Goal: Information Seeking & Learning: Check status

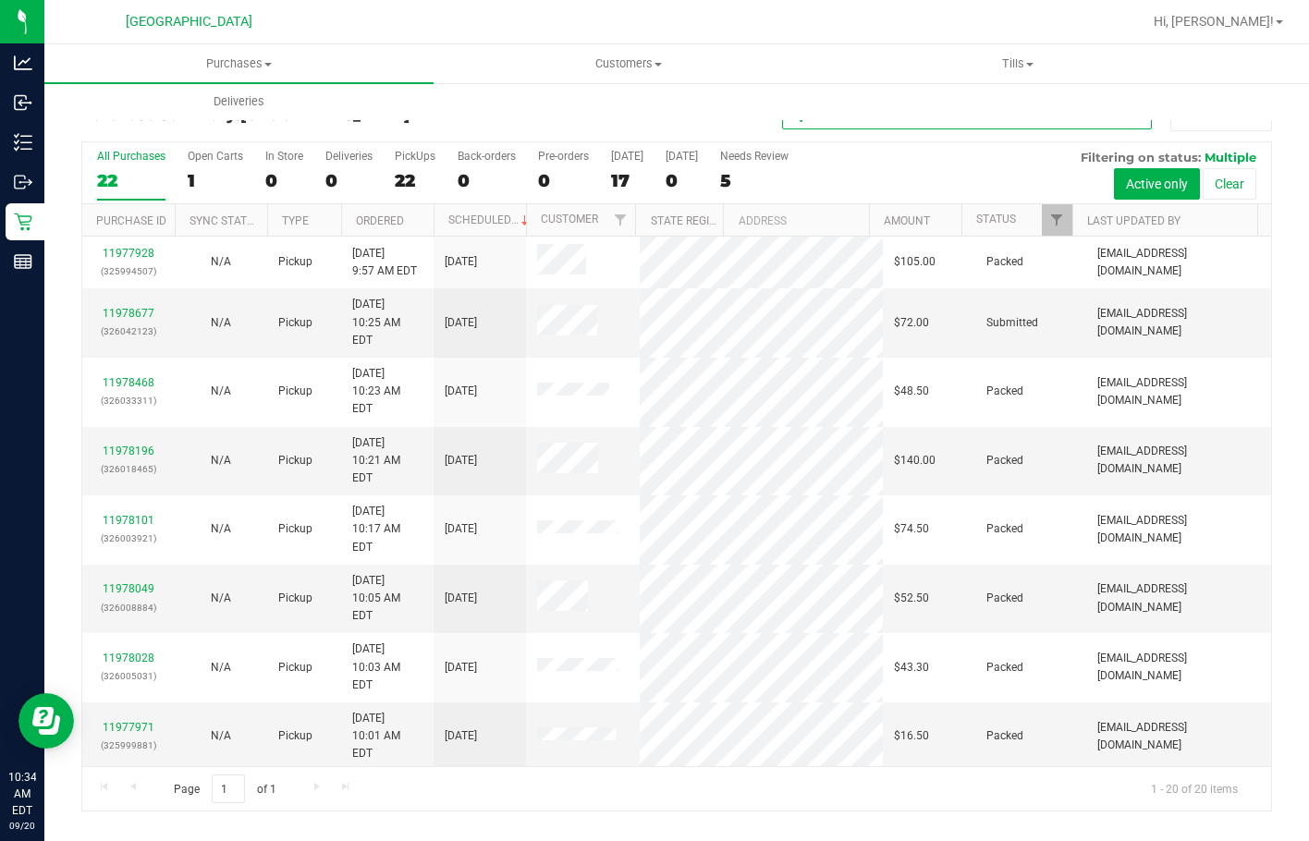
click at [876, 121] on input "text" at bounding box center [967, 116] width 370 height 28
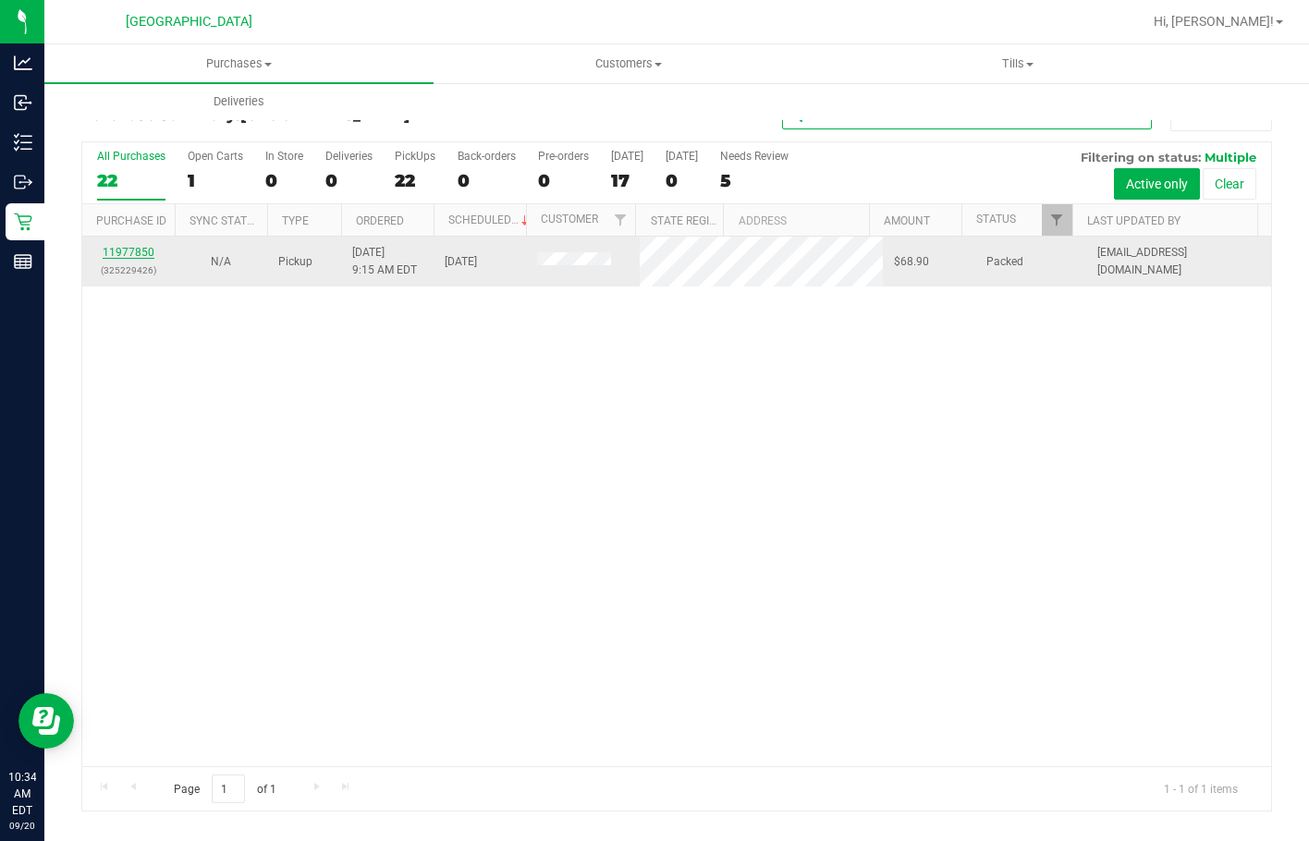
type input "bea"
click at [144, 254] on div "All Purchases 22 Open Carts 1 In Store 0 Deliveries 0 PickUps 22 Back-orders 0 …" at bounding box center [676, 476] width 1191 height 670
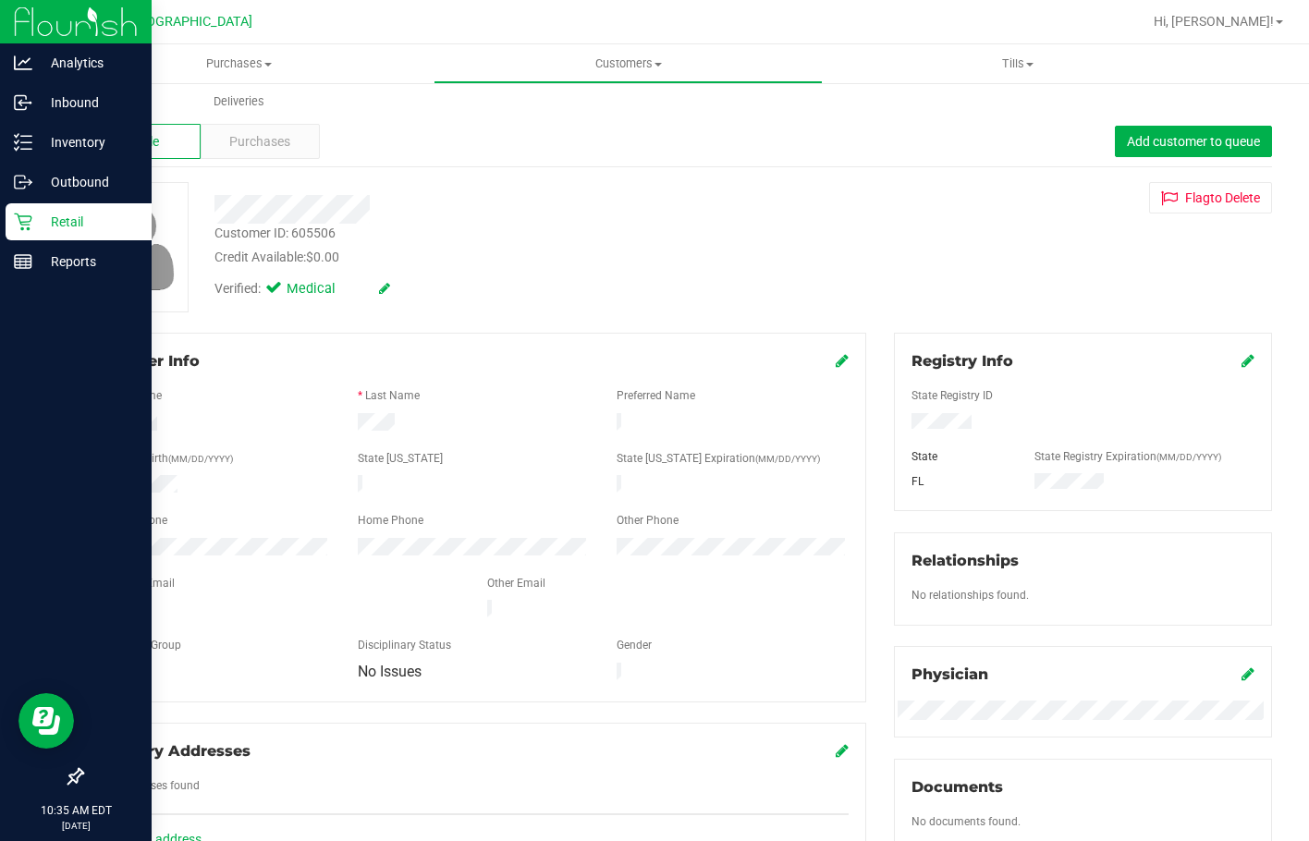
click at [48, 216] on p "Retail" at bounding box center [87, 222] width 111 height 22
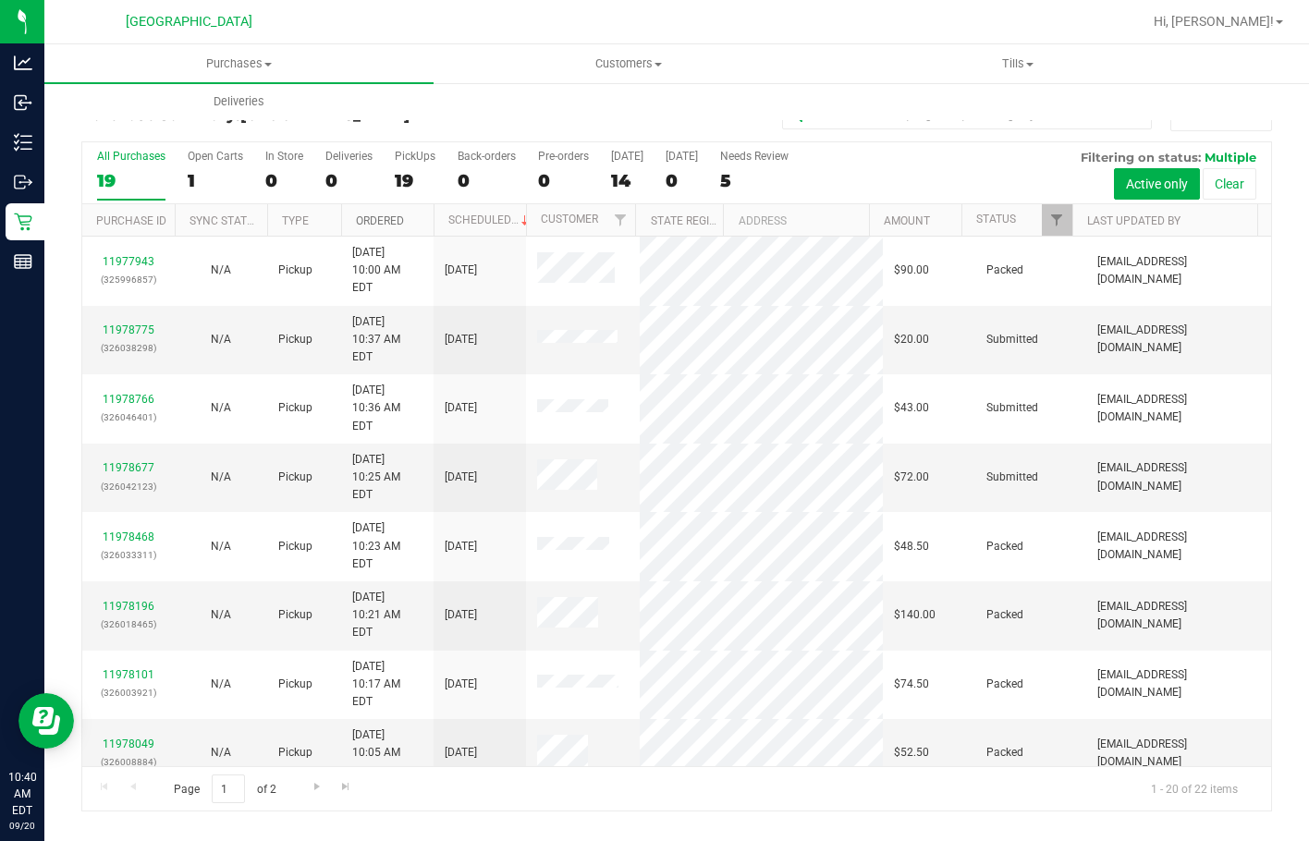
click at [385, 223] on link "Ordered" at bounding box center [380, 221] width 48 height 13
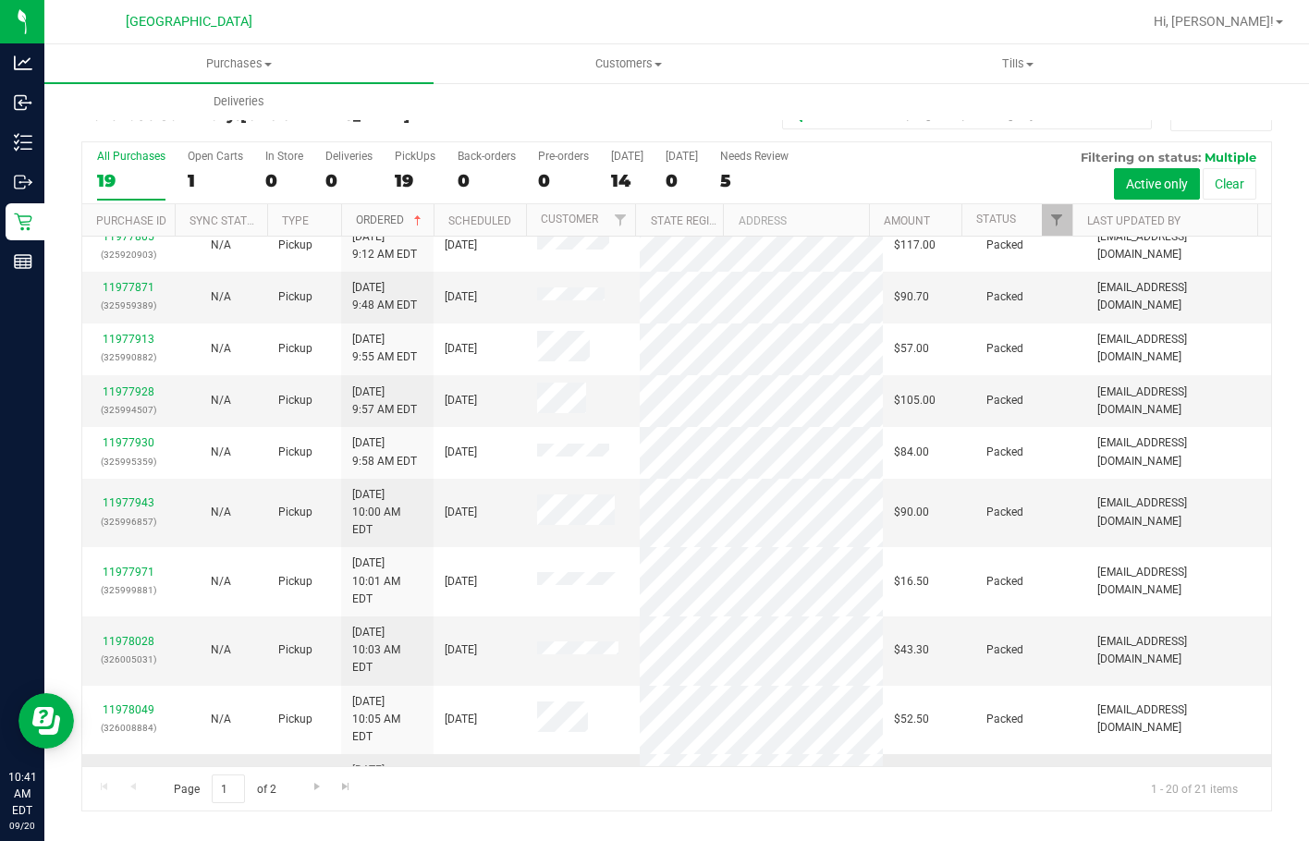
scroll to position [462, 0]
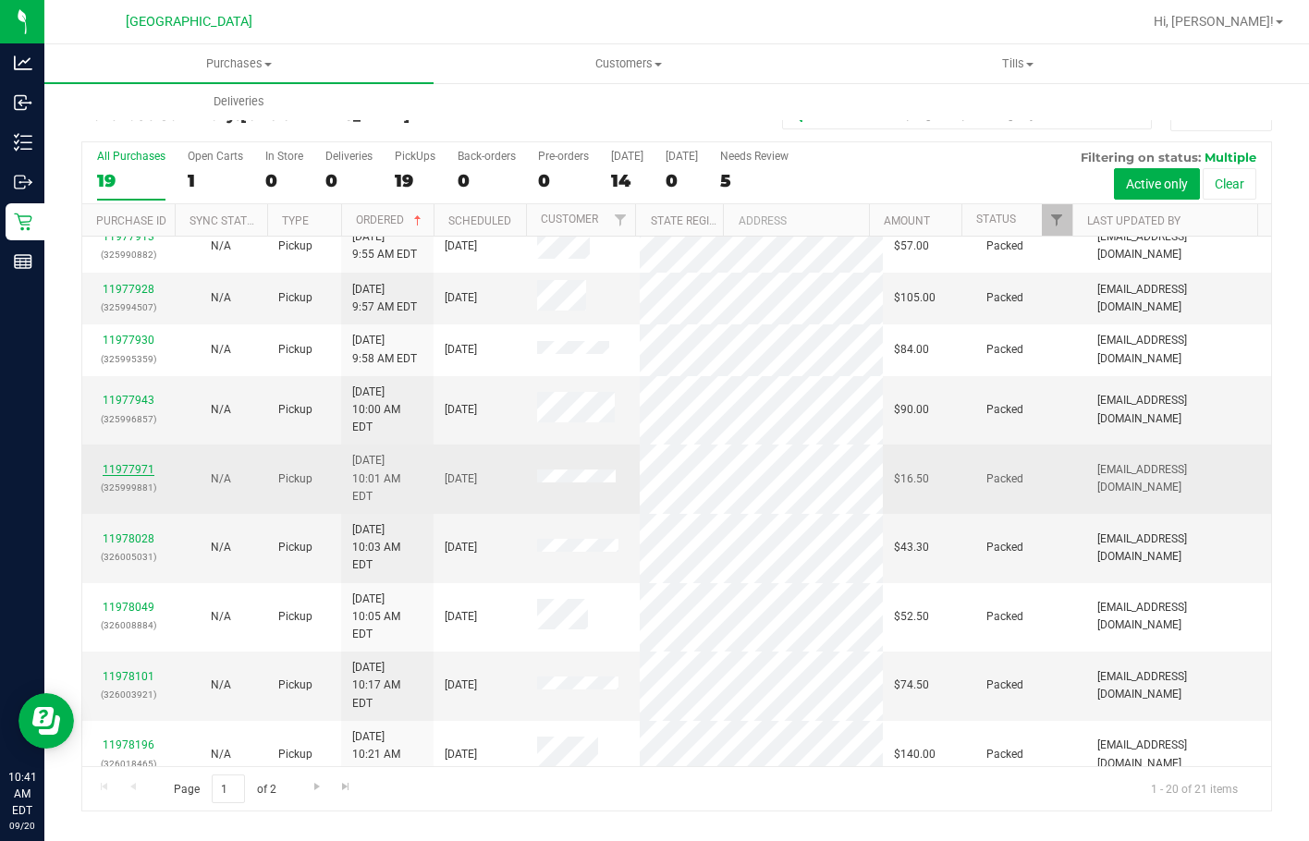
click at [141, 463] on link "11977971" at bounding box center [129, 469] width 52 height 13
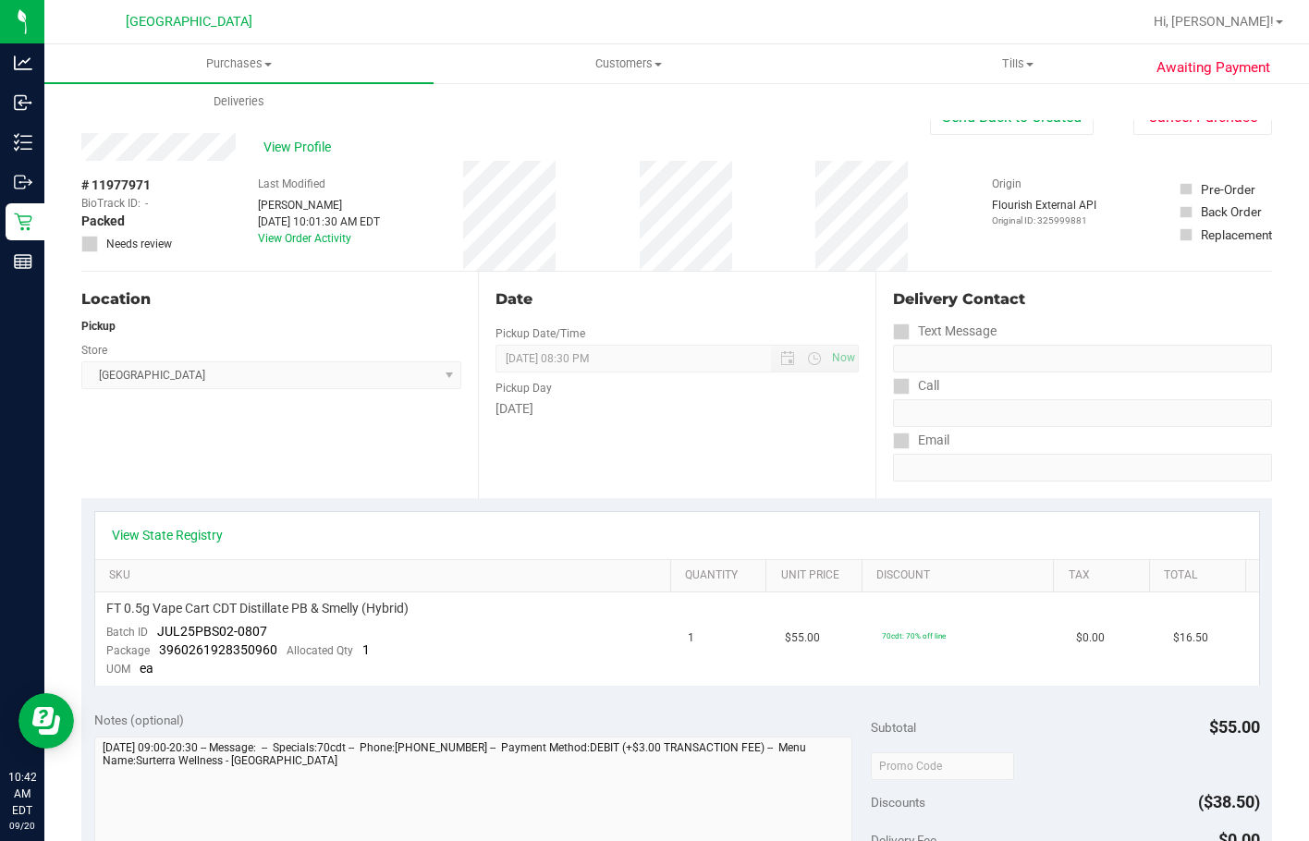
click at [172, 130] on div "Back Send Back to Created Cancel Purchase" at bounding box center [676, 116] width 1191 height 33
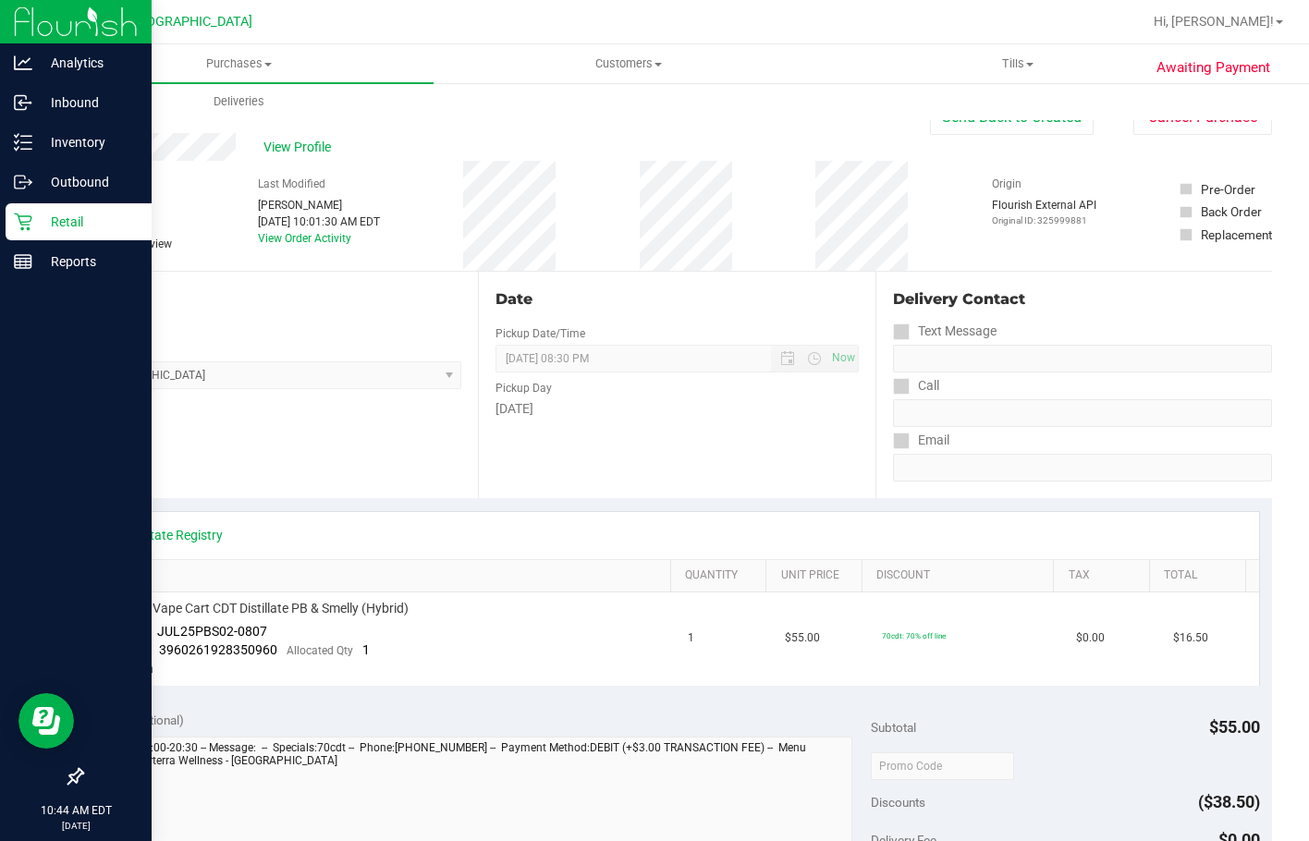
click at [76, 221] on p "Retail" at bounding box center [87, 222] width 111 height 22
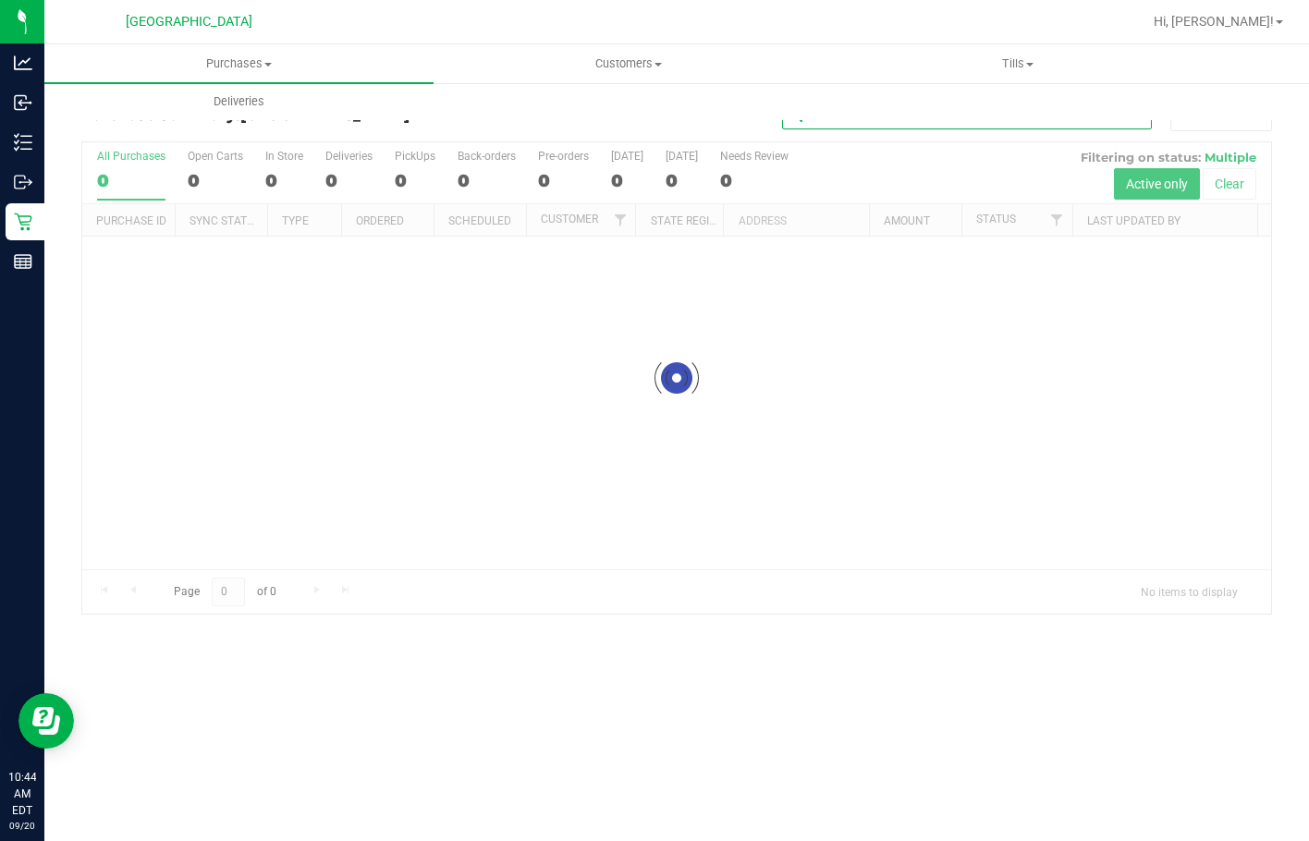
click at [866, 126] on input "text" at bounding box center [967, 116] width 370 height 28
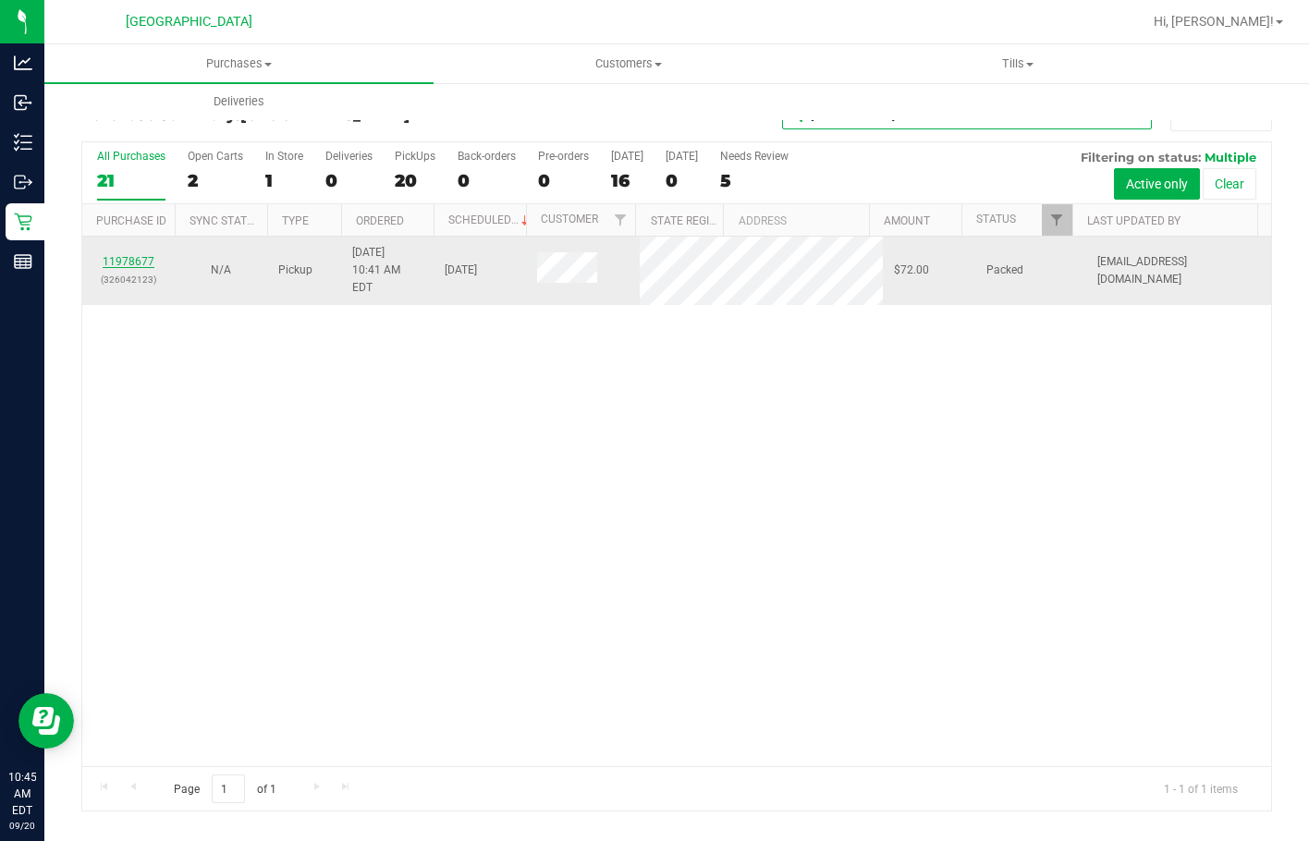
type input "holl"
click at [147, 255] on link "11978677" at bounding box center [129, 261] width 52 height 13
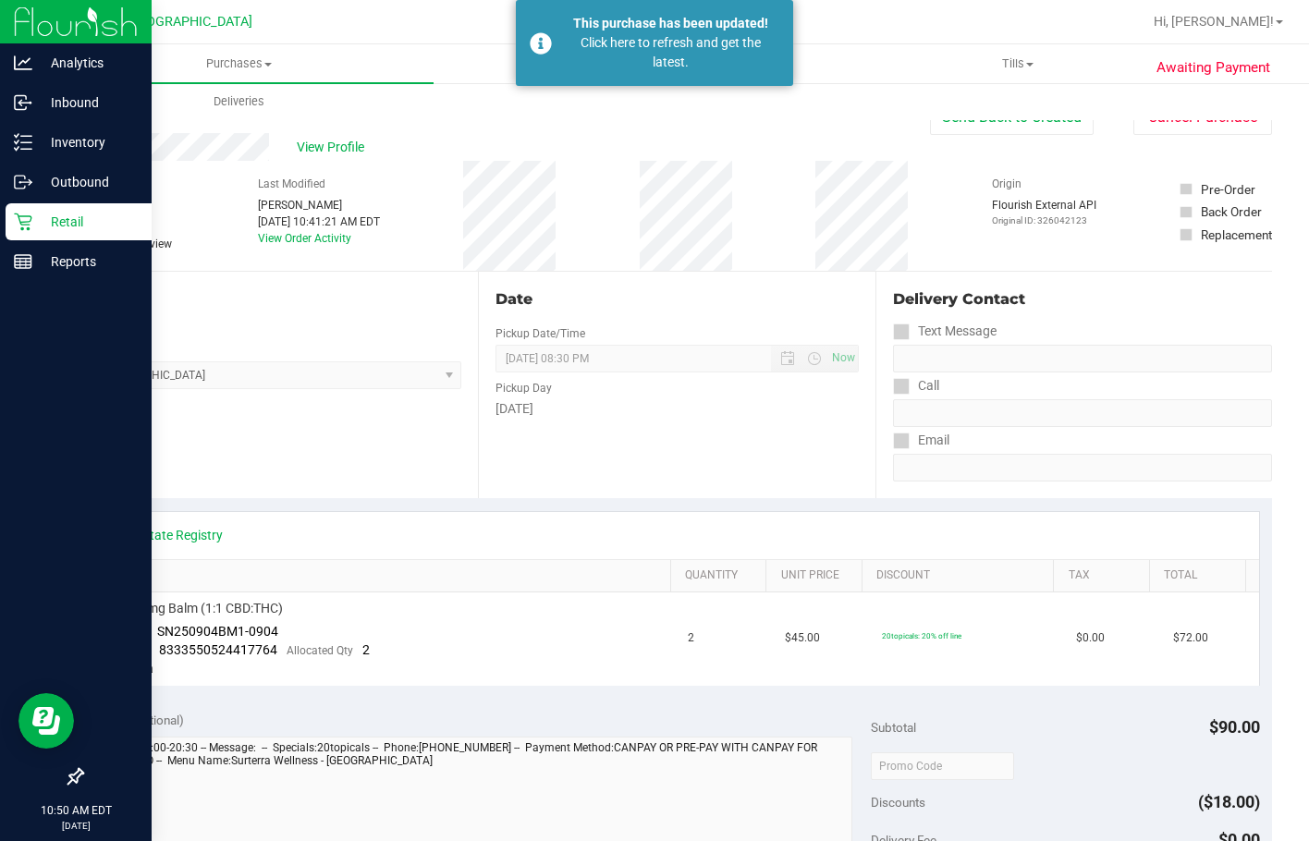
click at [45, 223] on p "Retail" at bounding box center [87, 222] width 111 height 22
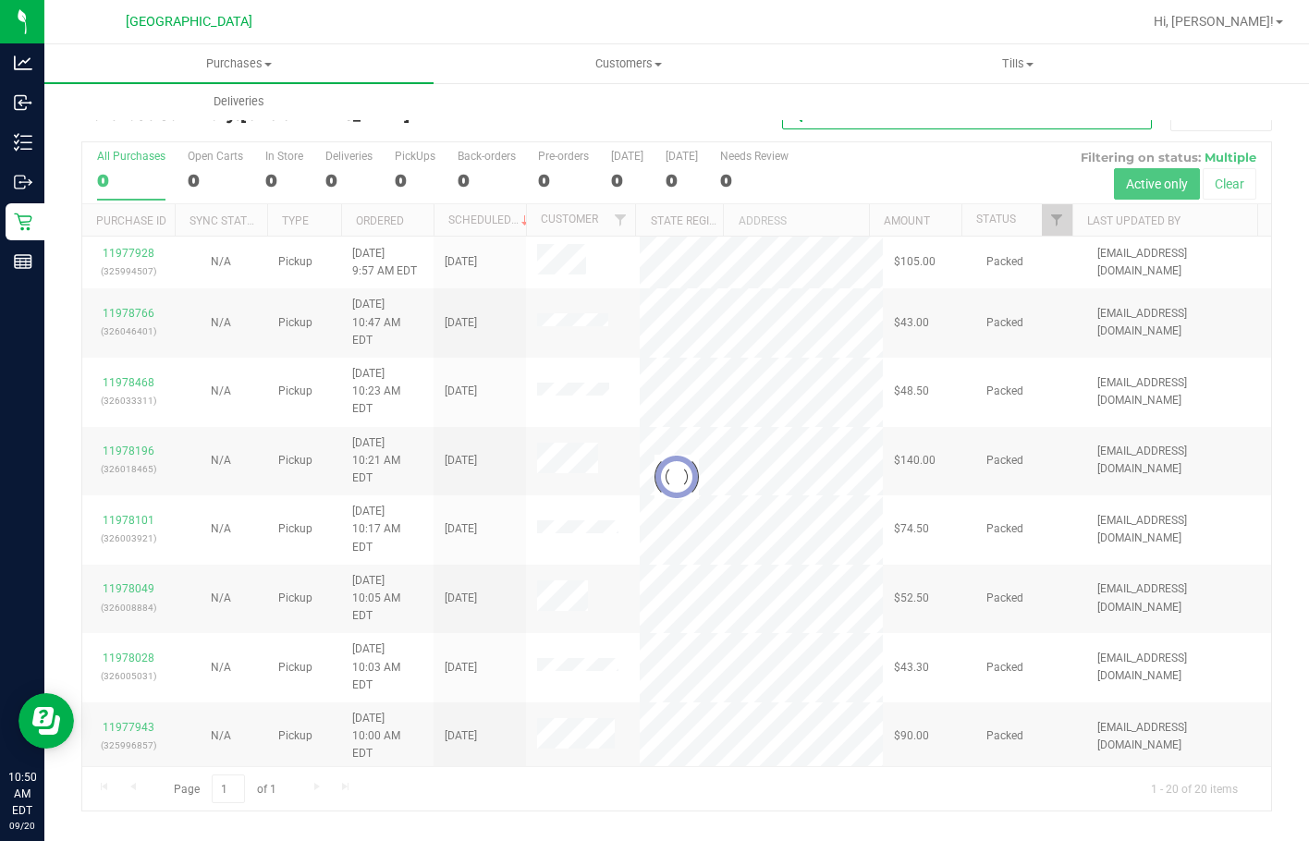
click at [926, 124] on input "text" at bounding box center [967, 116] width 370 height 28
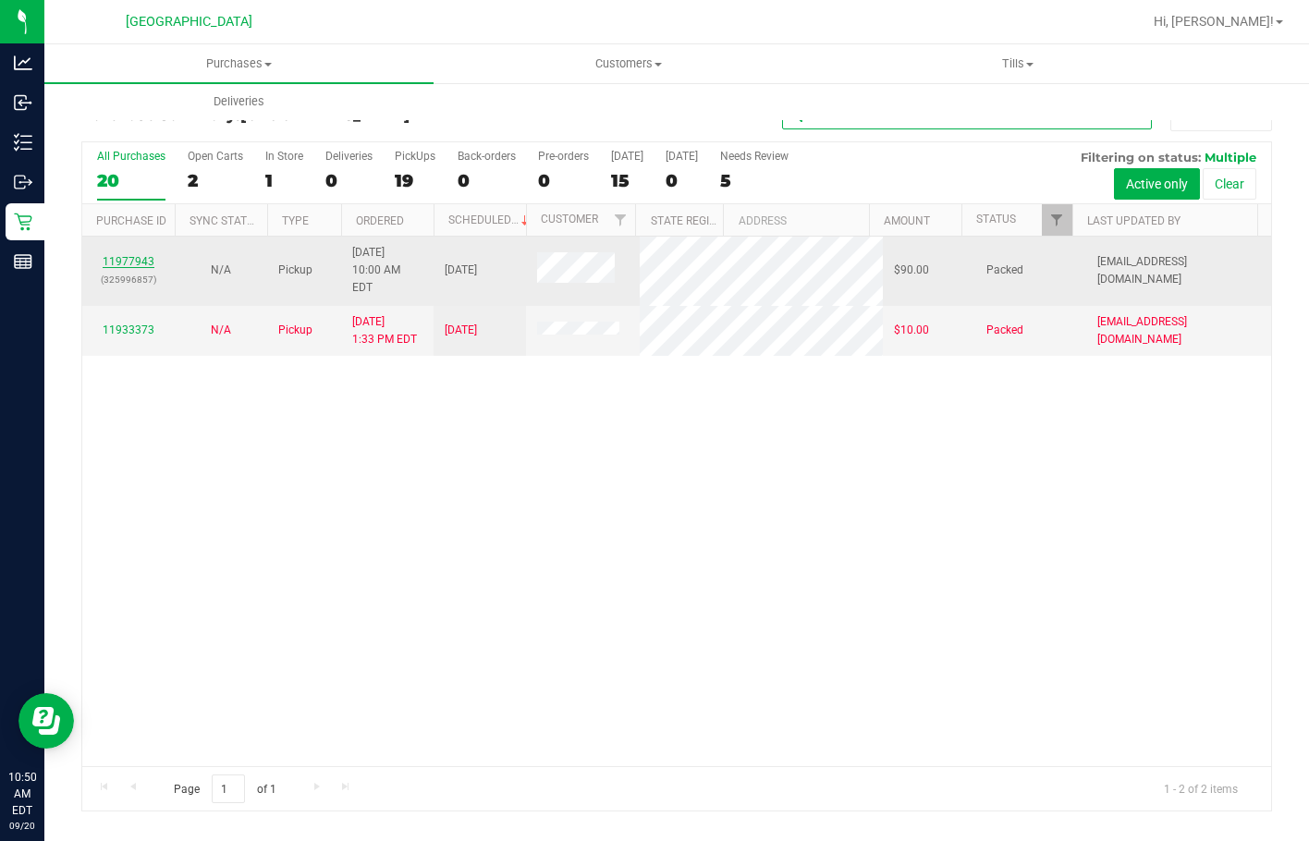
type input "eri"
click at [132, 255] on link "11977943" at bounding box center [129, 261] width 52 height 13
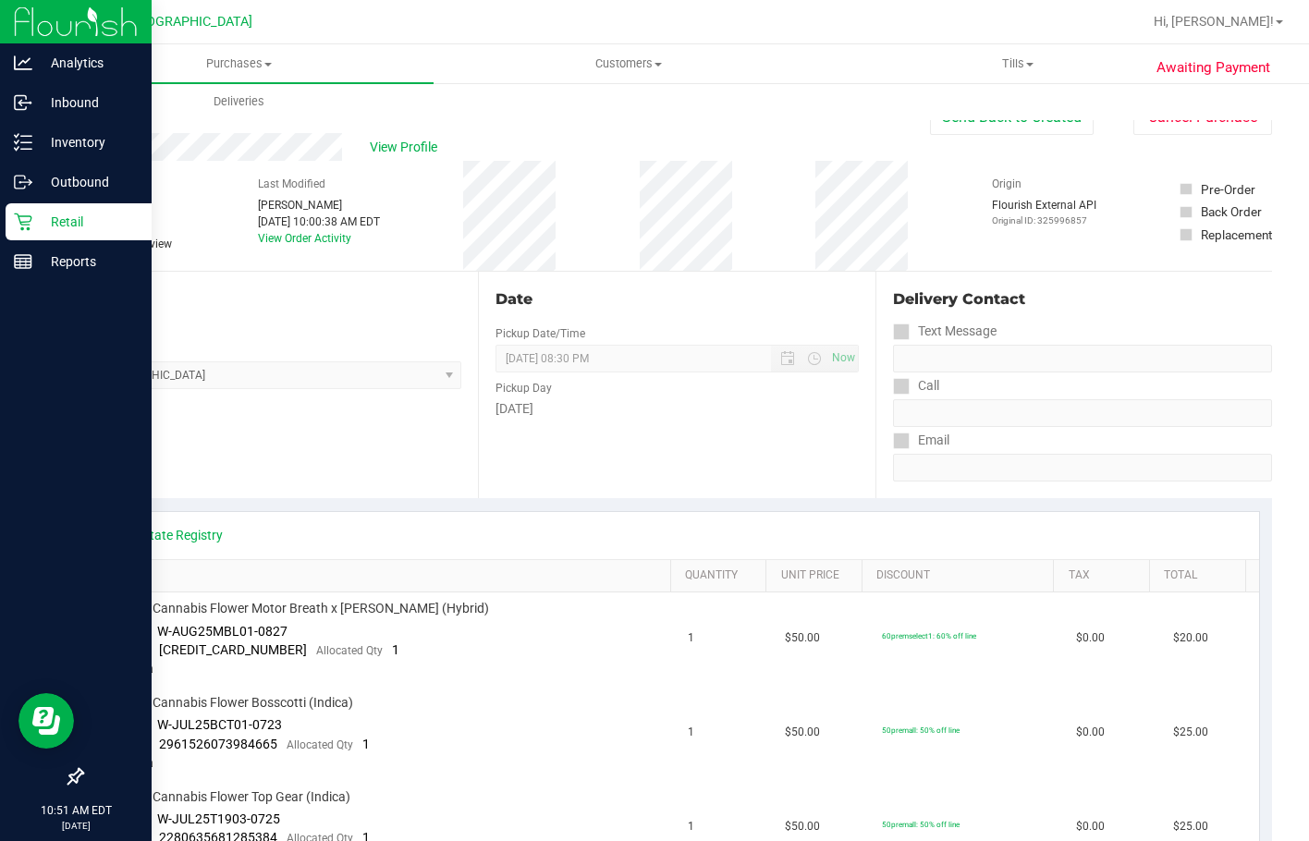
click at [35, 224] on p "Retail" at bounding box center [87, 222] width 111 height 22
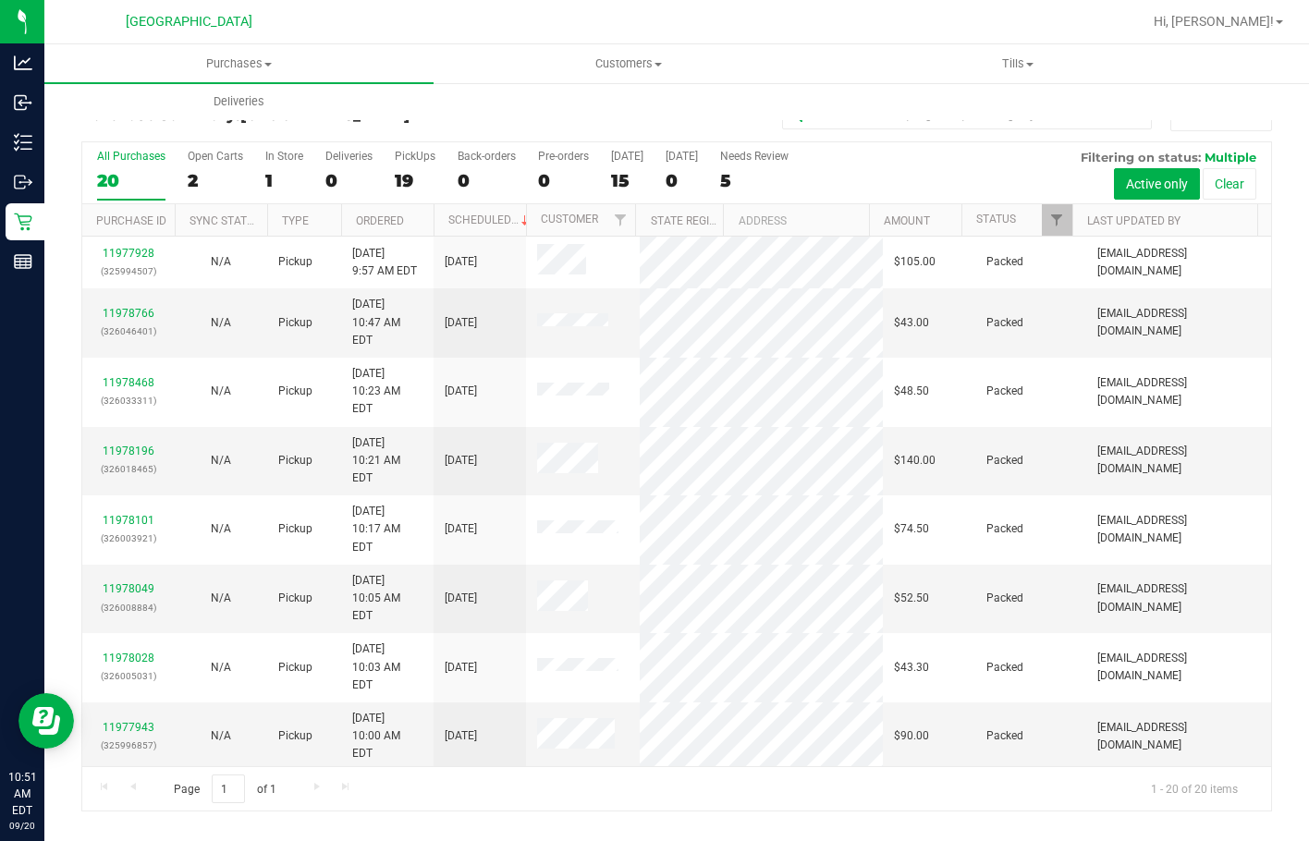
click at [975, 117] on div "Purchases Summary of purchases Fulfillment All purchases Customers All customer…" at bounding box center [698, 82] width 1309 height 76
click at [973, 122] on input "text" at bounding box center [967, 116] width 370 height 28
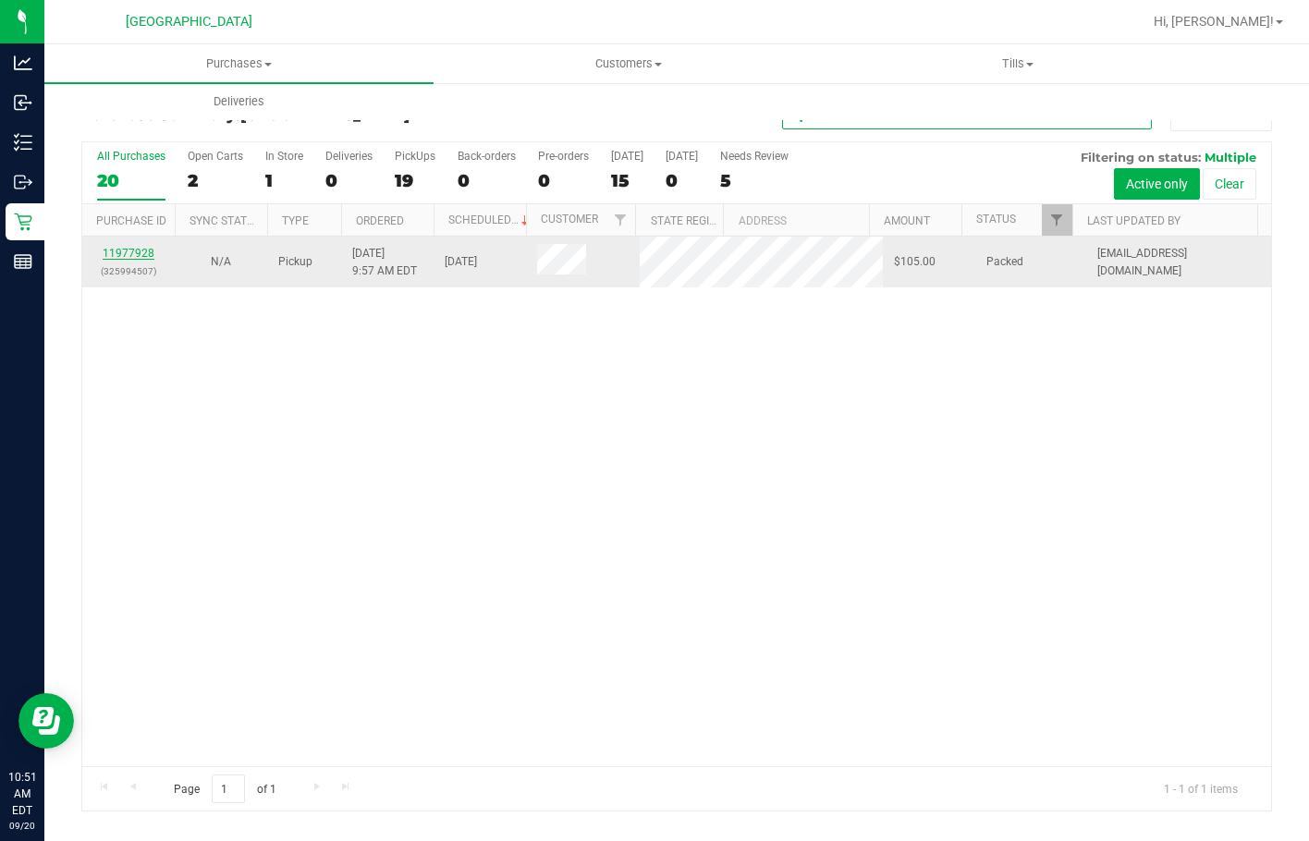
type input "van"
click at [149, 252] on link "11977928" at bounding box center [129, 253] width 52 height 13
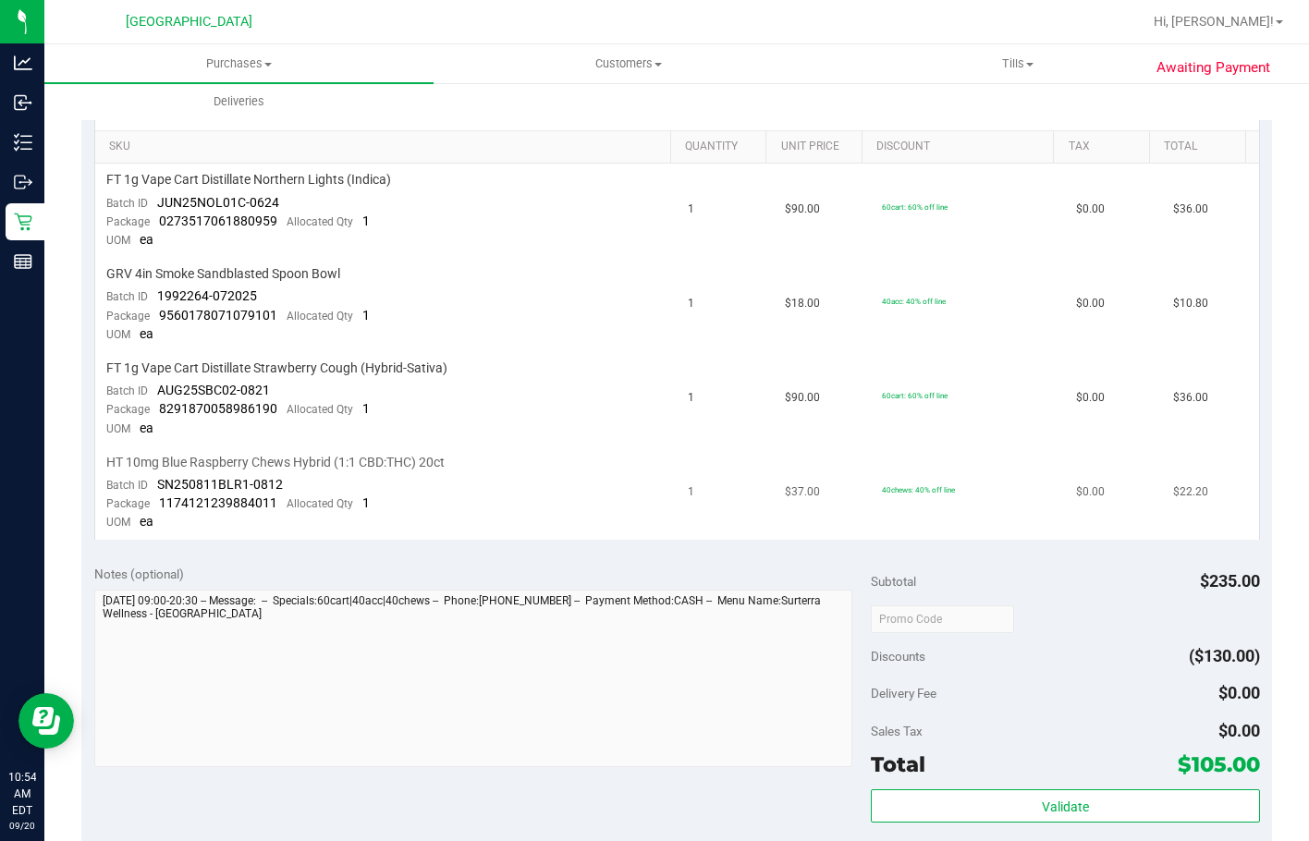
scroll to position [462, 0]
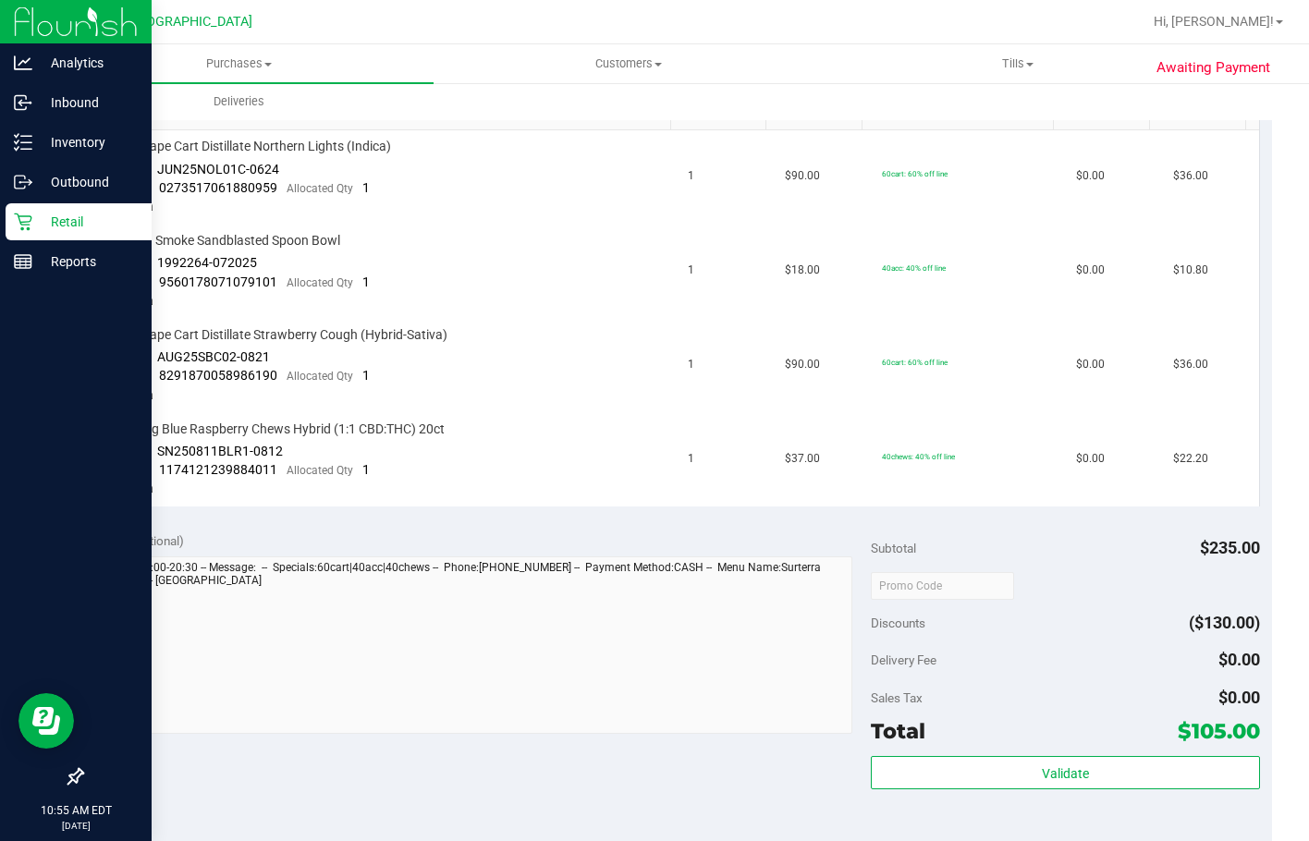
click at [46, 233] on div "Retail" at bounding box center [79, 221] width 146 height 37
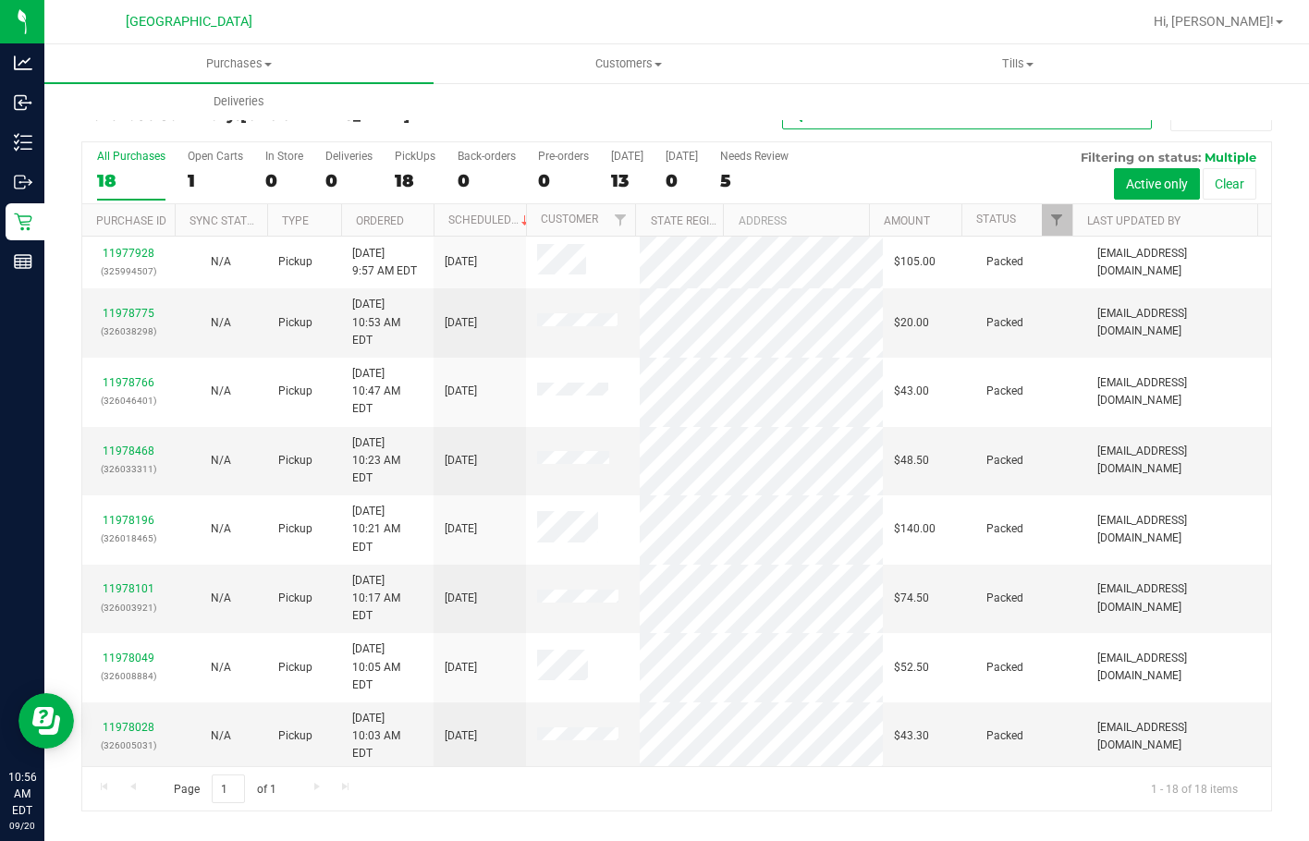
click at [951, 125] on input "text" at bounding box center [967, 116] width 370 height 28
type input "tam"
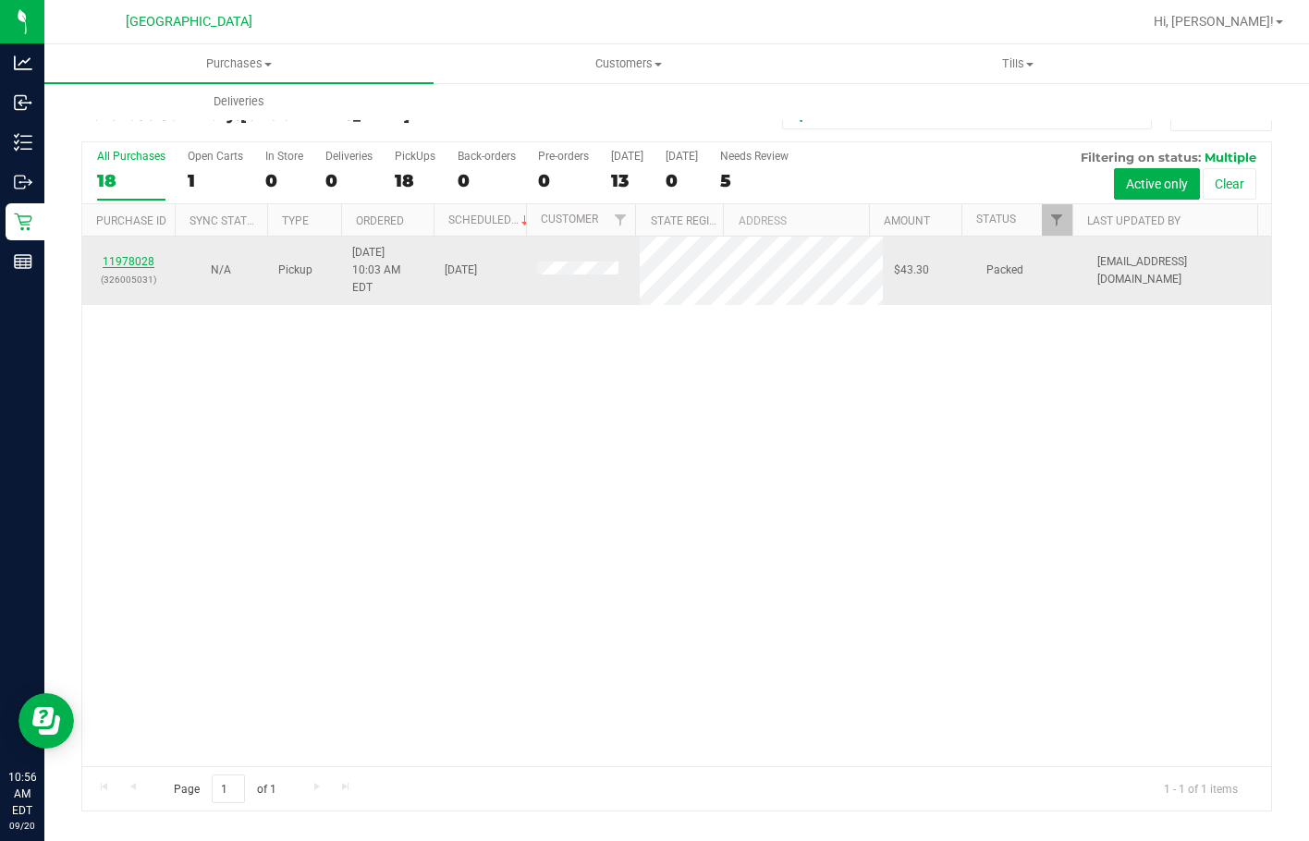
click at [118, 255] on link "11978028" at bounding box center [129, 261] width 52 height 13
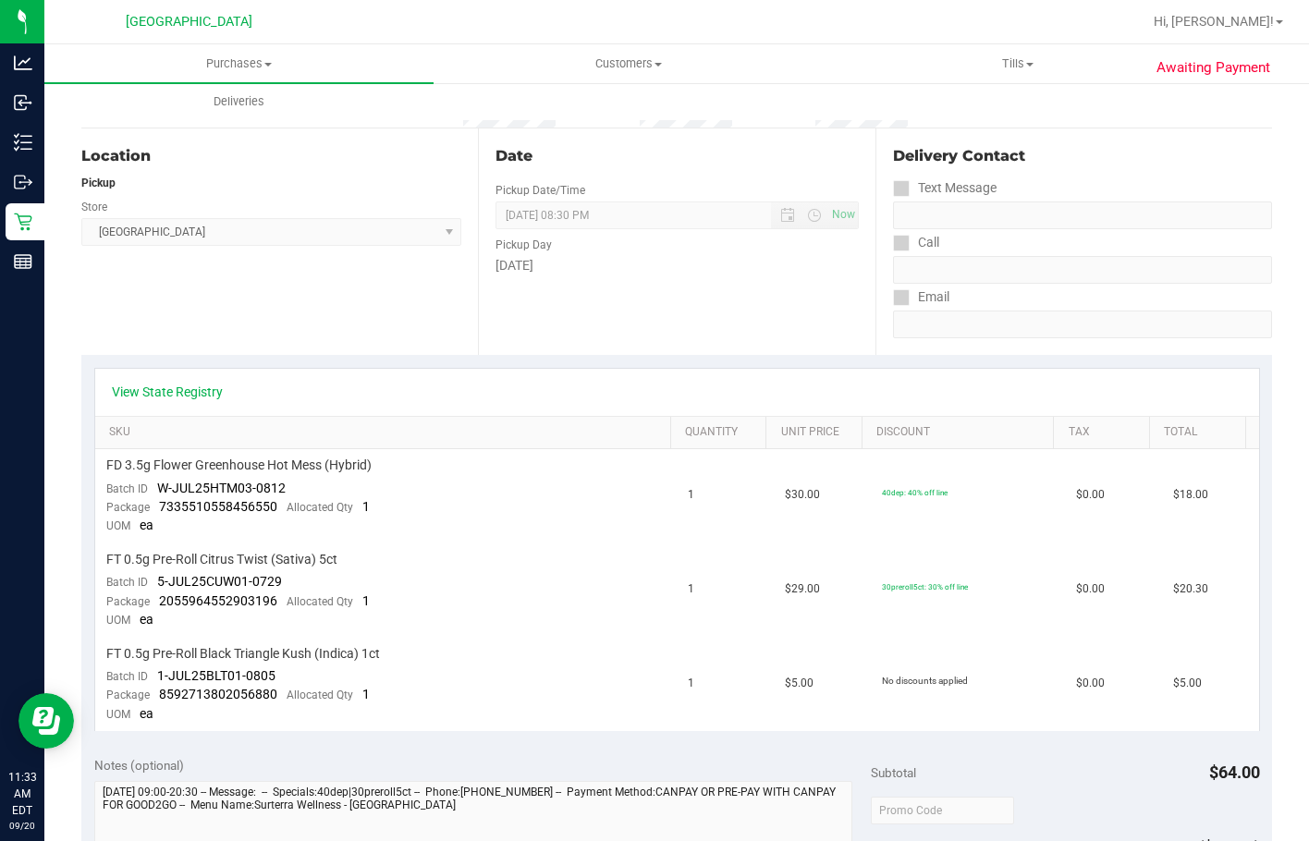
scroll to position [185, 0]
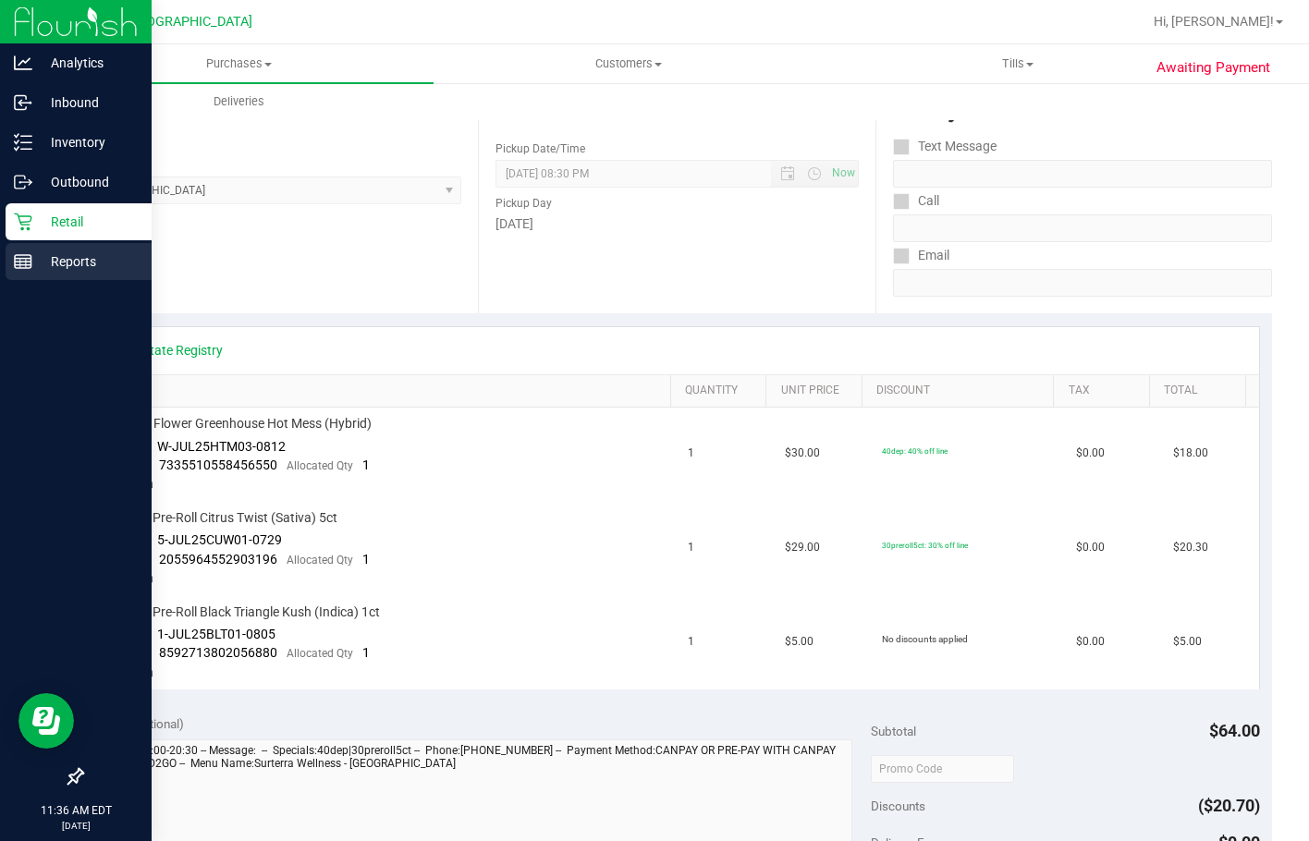
click at [51, 257] on p "Reports" at bounding box center [87, 262] width 111 height 22
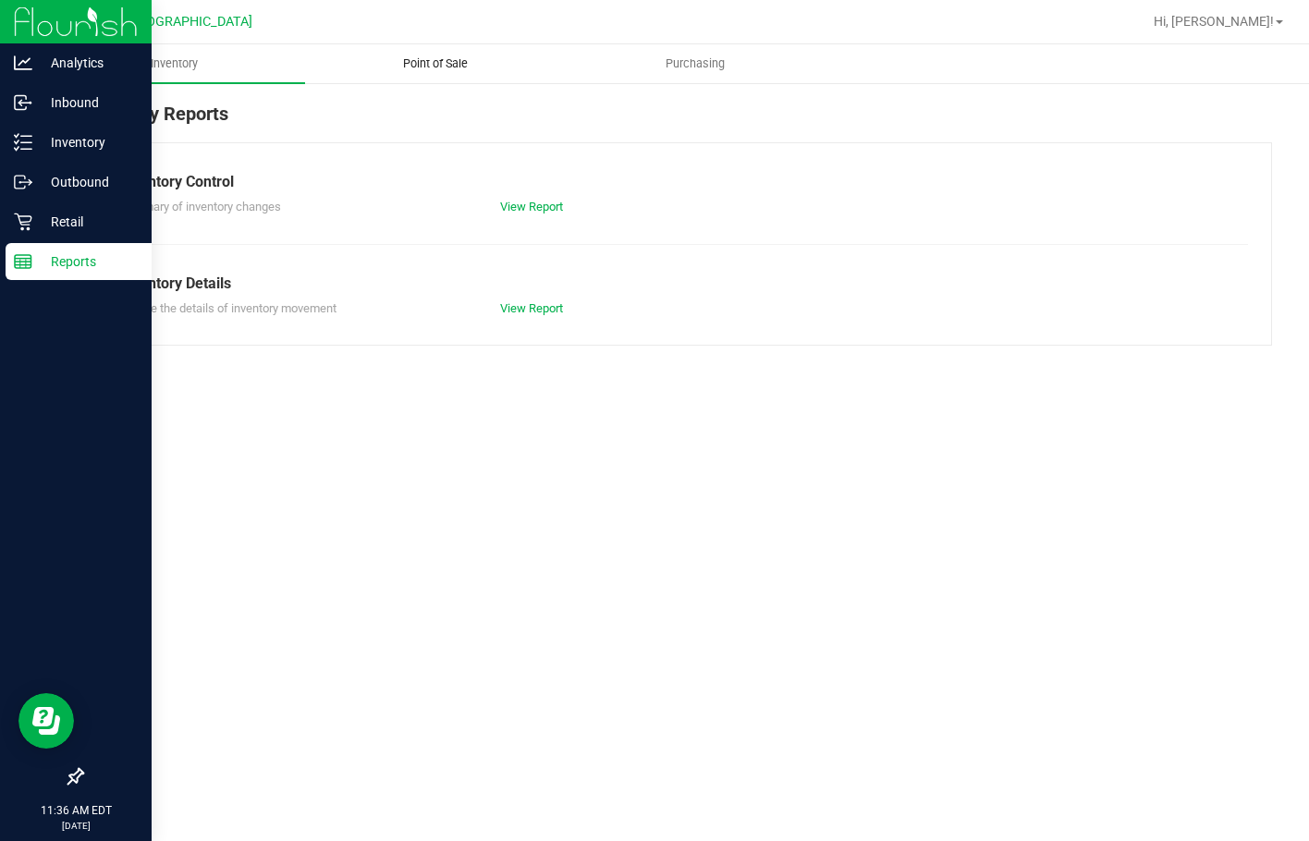
click at [419, 59] on span "Point of Sale" at bounding box center [435, 63] width 115 height 17
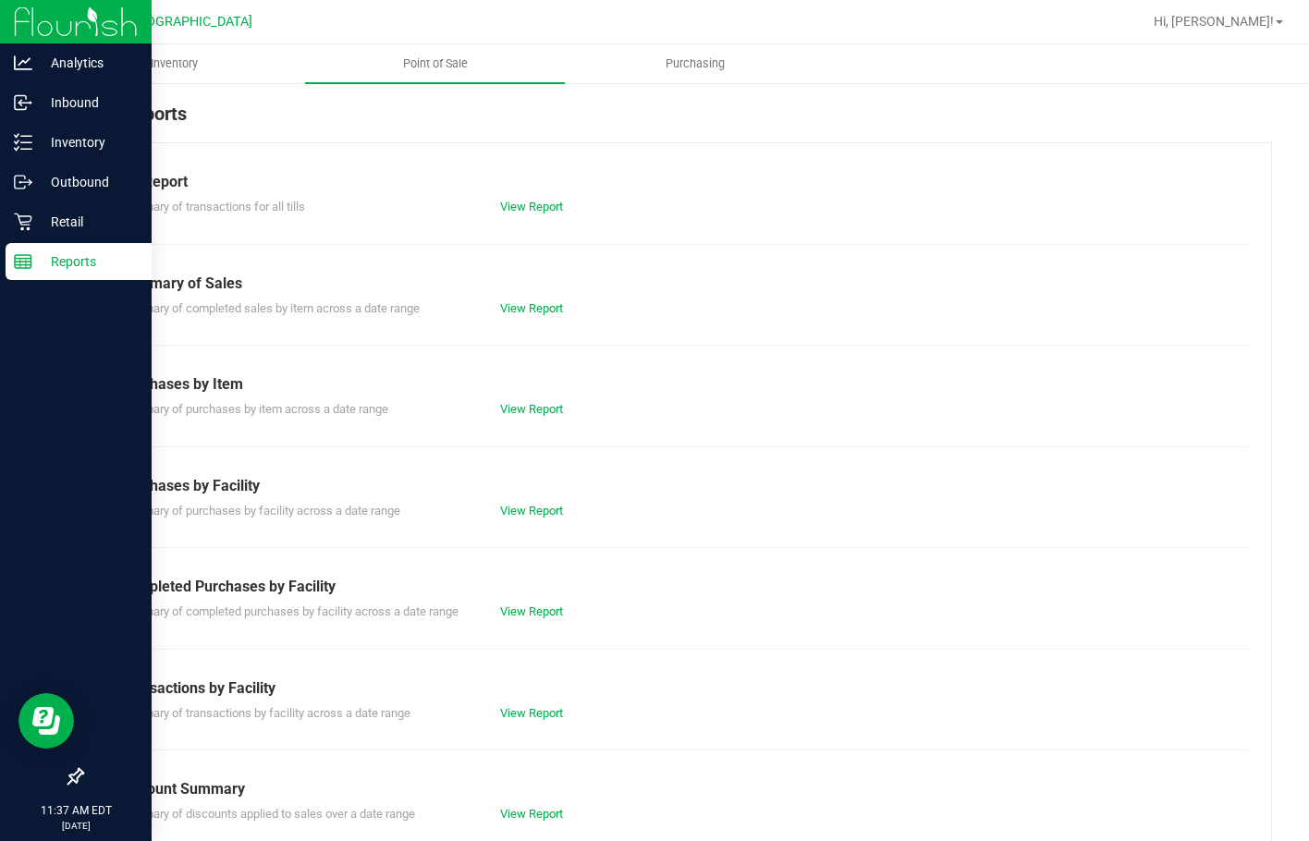
click at [524, 215] on div "View Report" at bounding box center [676, 207] width 381 height 18
click at [521, 209] on link "View Report" at bounding box center [531, 207] width 63 height 14
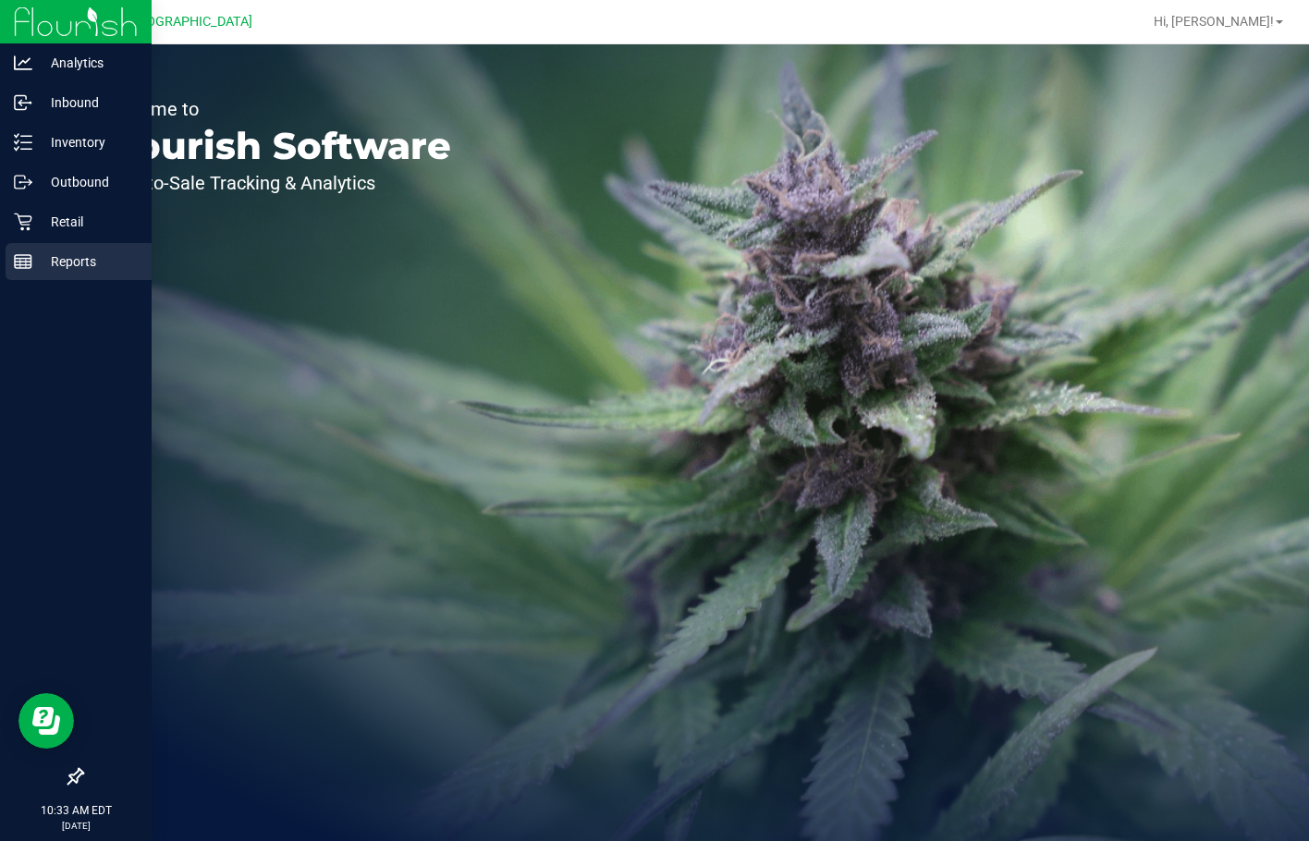
click at [60, 252] on p "Reports" at bounding box center [87, 262] width 111 height 22
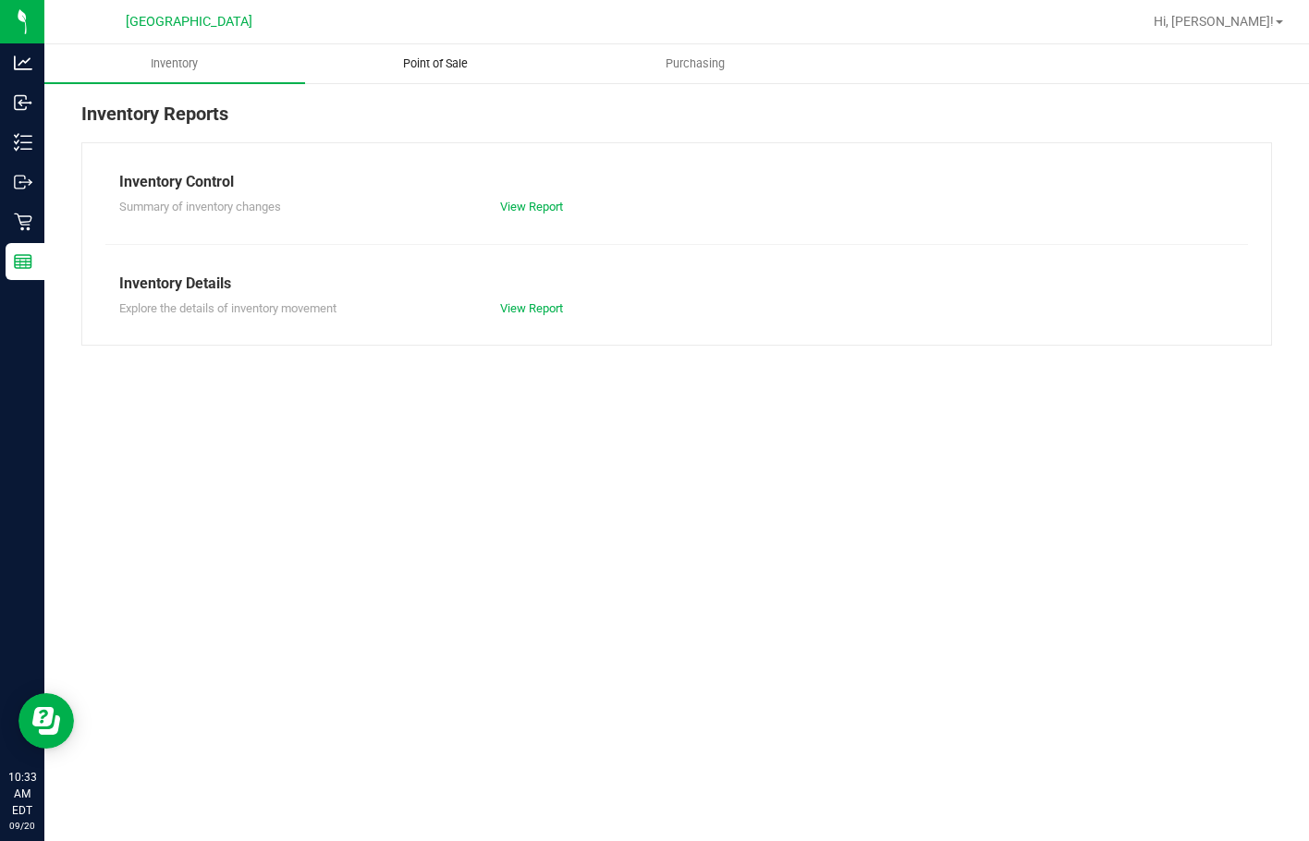
click at [429, 64] on span "Point of Sale" at bounding box center [435, 63] width 115 height 17
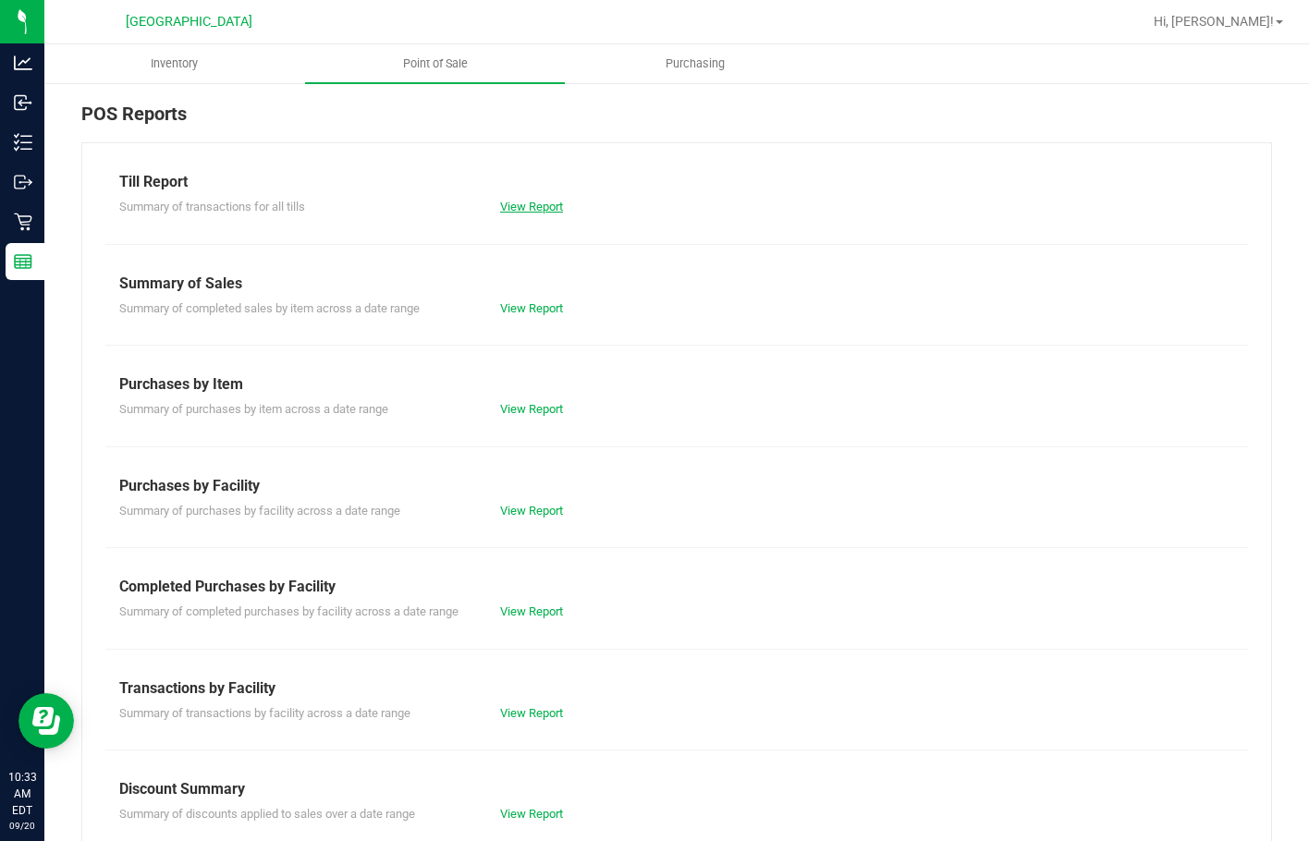
click at [509, 212] on link "View Report" at bounding box center [531, 207] width 63 height 14
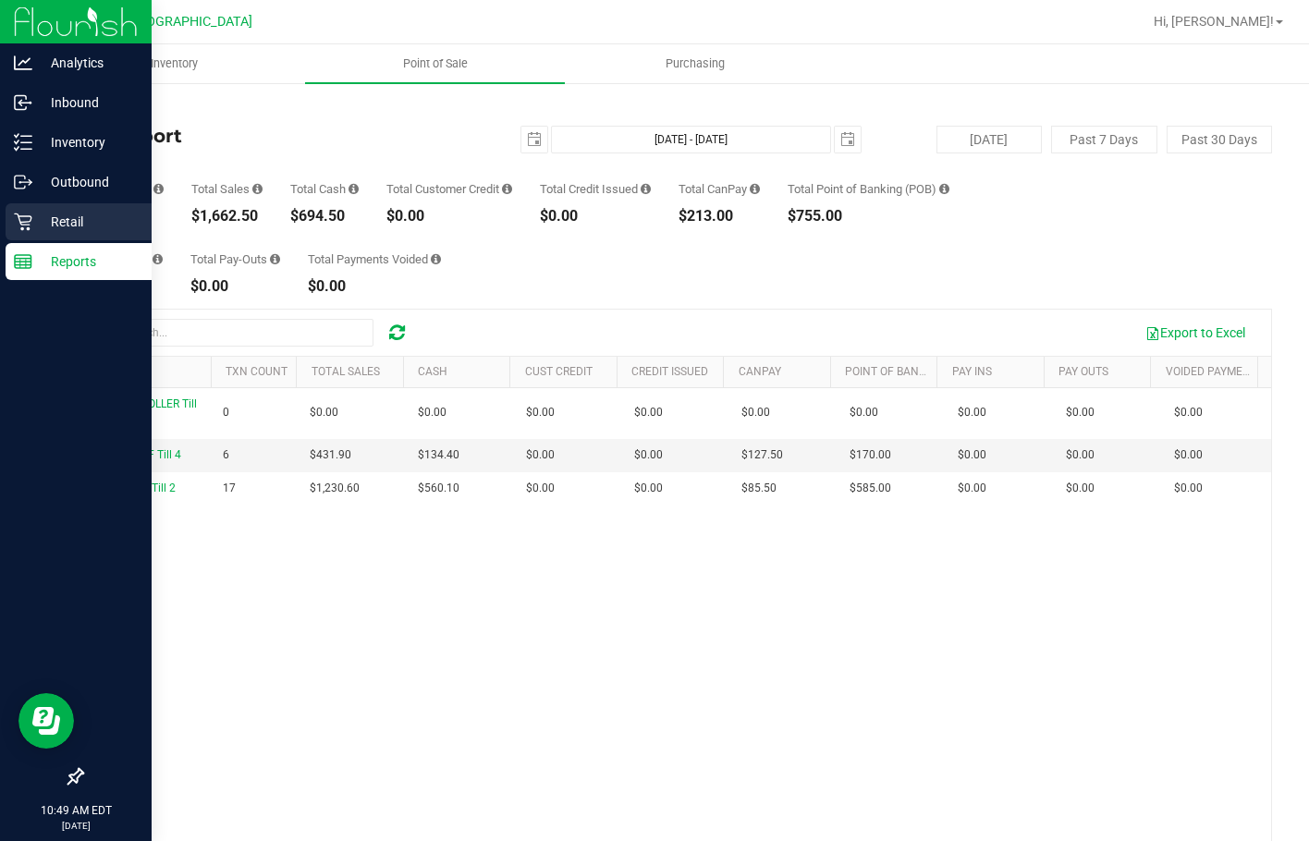
click at [67, 222] on p "Retail" at bounding box center [87, 222] width 111 height 22
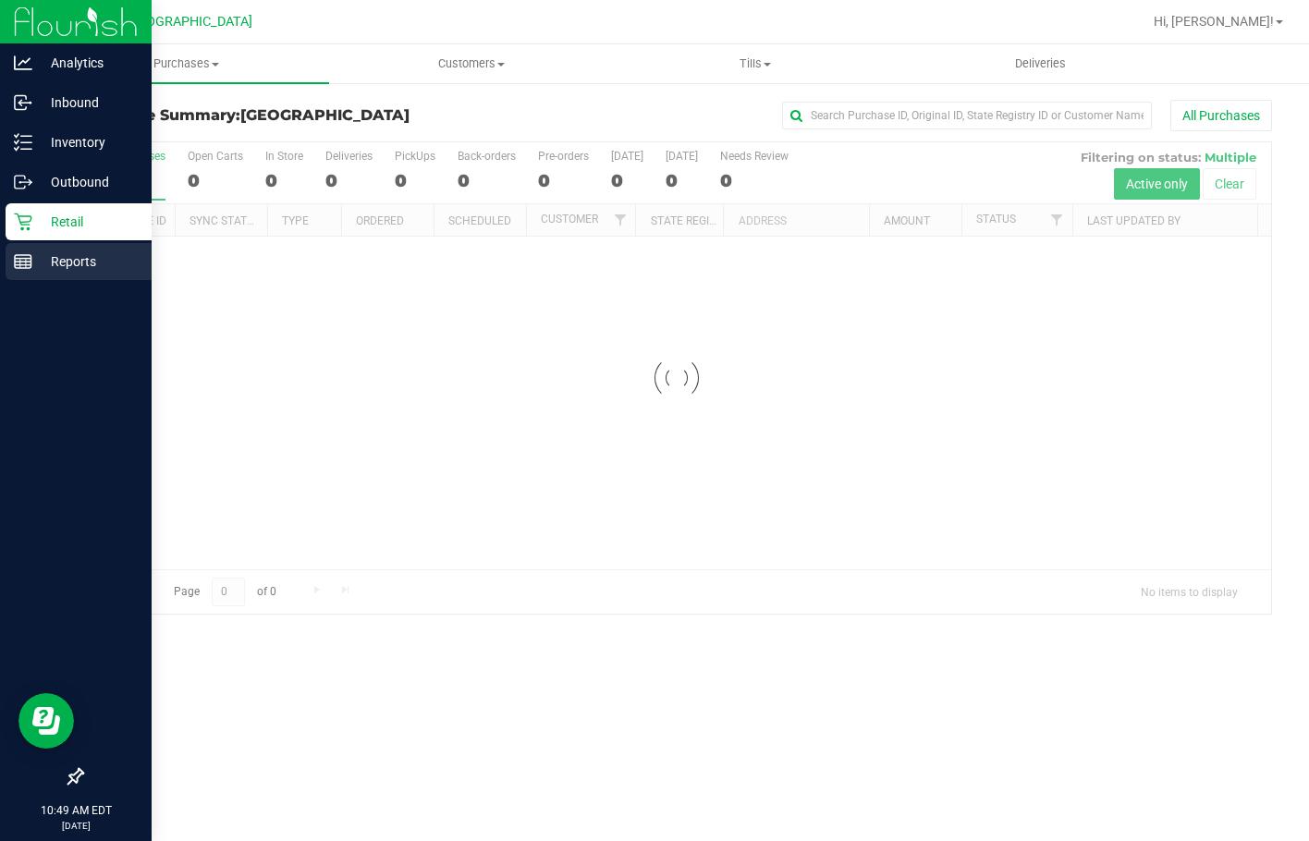
click at [44, 271] on p "Reports" at bounding box center [87, 262] width 111 height 22
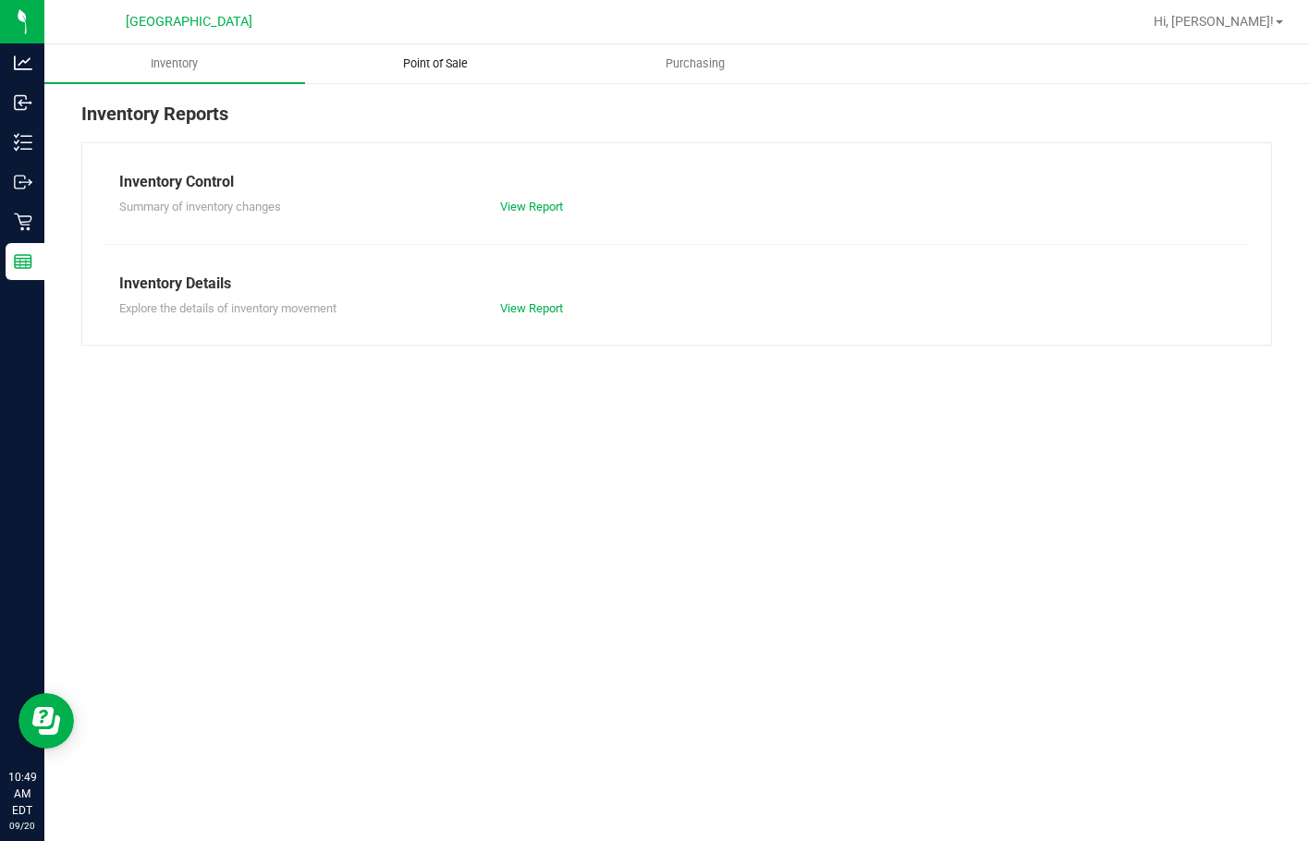
click at [447, 66] on span "Point of Sale" at bounding box center [435, 63] width 115 height 17
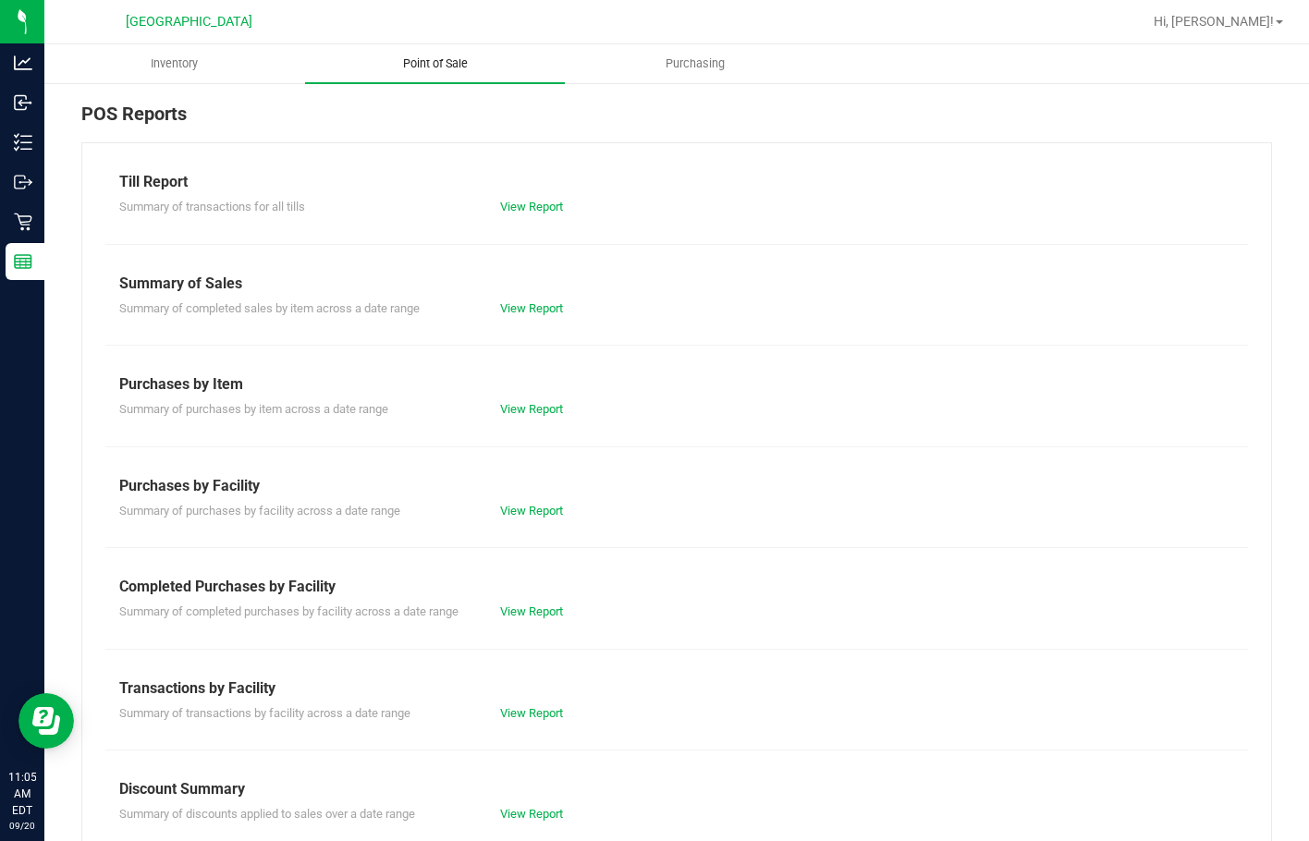
click at [422, 65] on span "Point of Sale" at bounding box center [435, 63] width 115 height 17
click at [429, 51] on uib-tab-heading "Point of Sale" at bounding box center [435, 63] width 261 height 39
click at [433, 65] on span "Point of Sale" at bounding box center [435, 63] width 115 height 17
click at [519, 207] on link "View Report" at bounding box center [531, 207] width 63 height 14
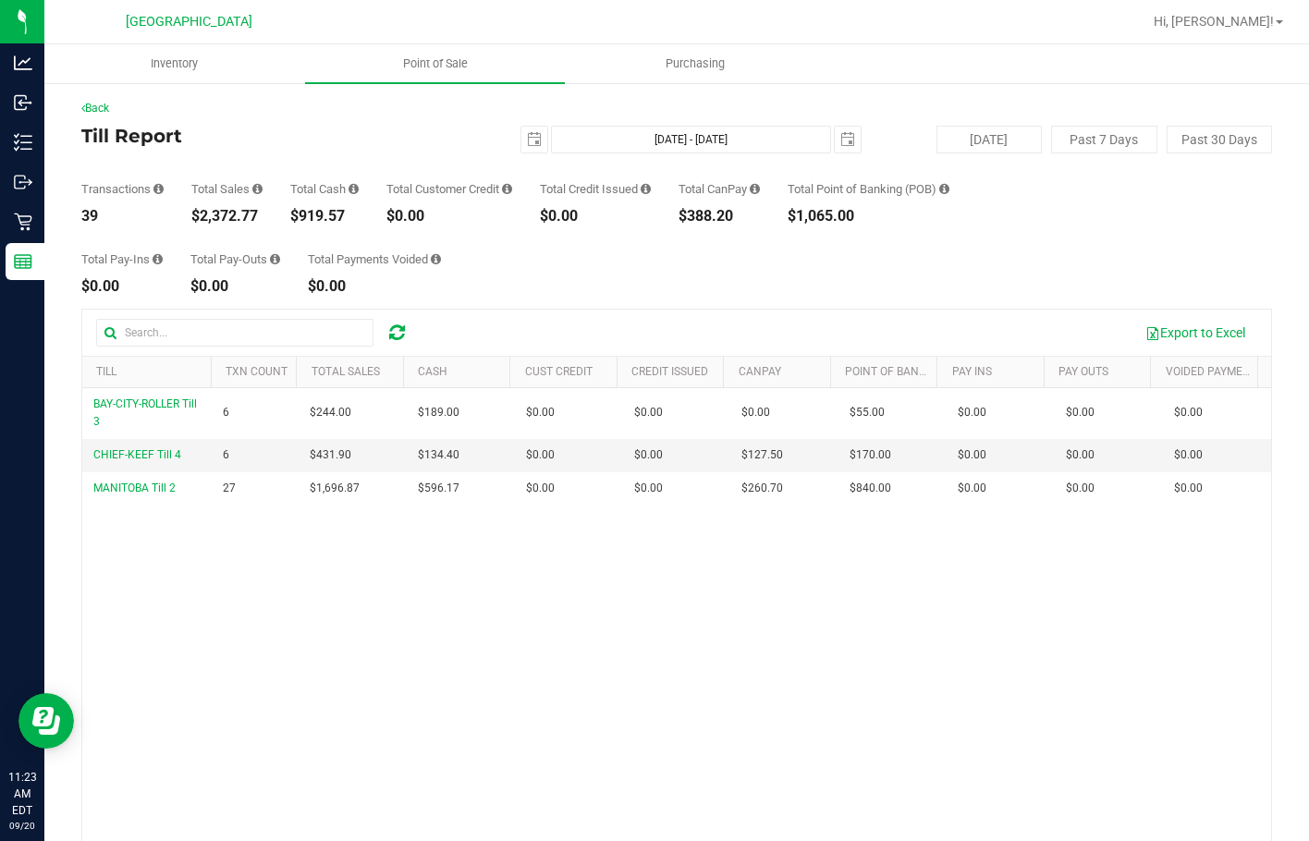
click at [237, 218] on div "$2,372.77" at bounding box center [226, 216] width 71 height 15
copy div "2,372.77"
